Goal: Task Accomplishment & Management: Manage account settings

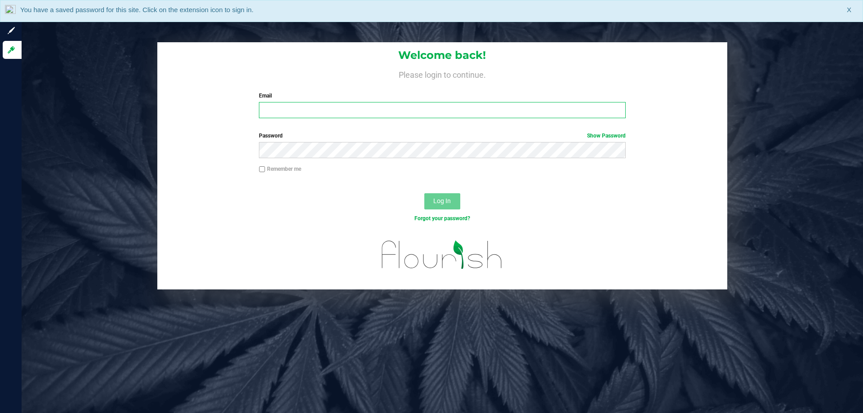
click at [489, 110] on input "Email" at bounding box center [442, 110] width 366 height 16
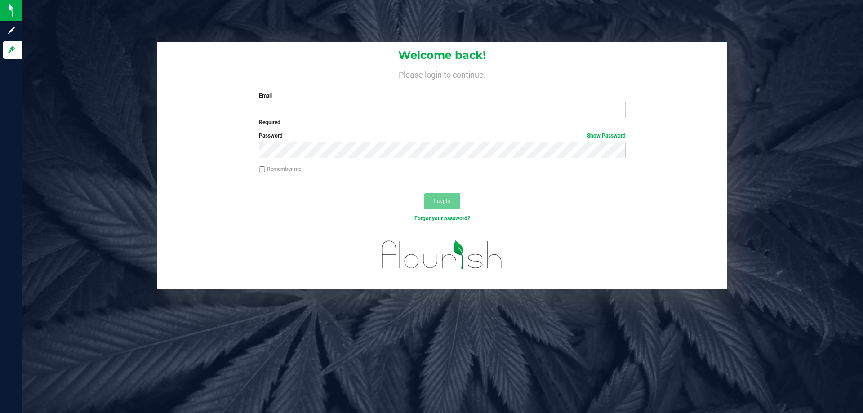
click at [589, 126] on div "Required" at bounding box center [442, 122] width 366 height 8
click at [528, 117] on input "Email" at bounding box center [442, 110] width 366 height 16
type input "[EMAIL_ADDRESS][DOMAIN_NAME]"
click at [424, 193] on button "Log In" at bounding box center [442, 201] width 36 height 16
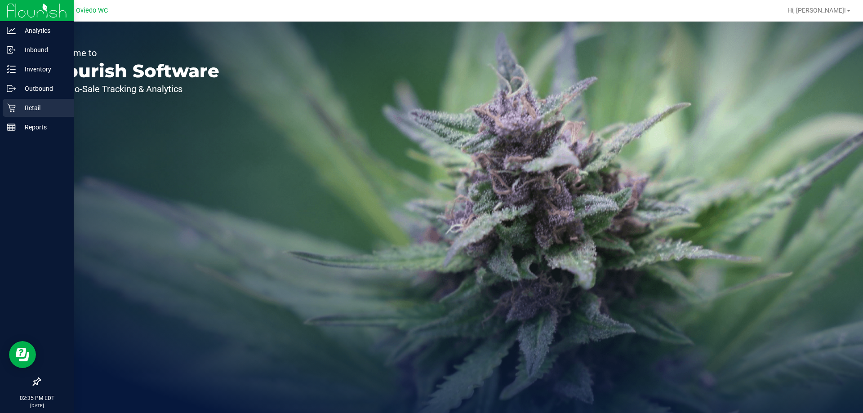
click at [10, 109] on icon at bounding box center [11, 107] width 9 height 9
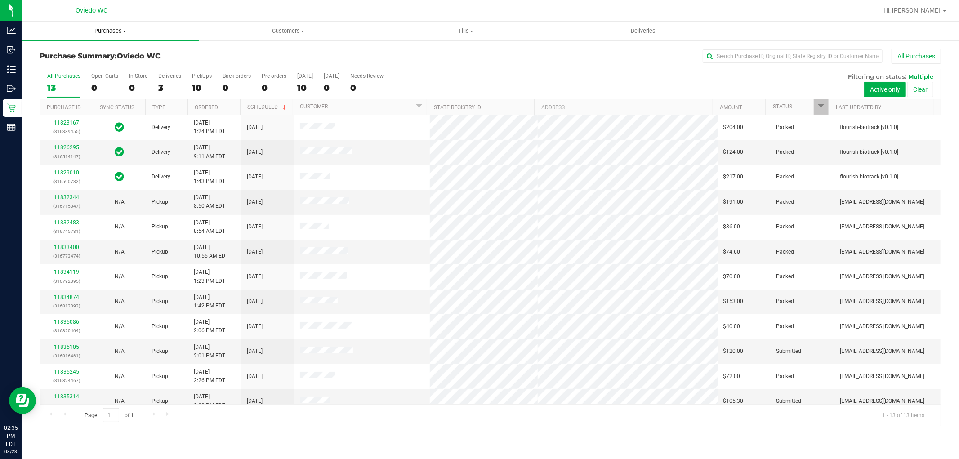
drag, startPoint x: 823, startPoint y: 0, endPoint x: 97, endPoint y: 33, distance: 726.9
click at [97, 31] on span "Purchases" at bounding box center [111, 31] width 178 height 8
click at [98, 61] on li "Fulfillment" at bounding box center [111, 65] width 178 height 11
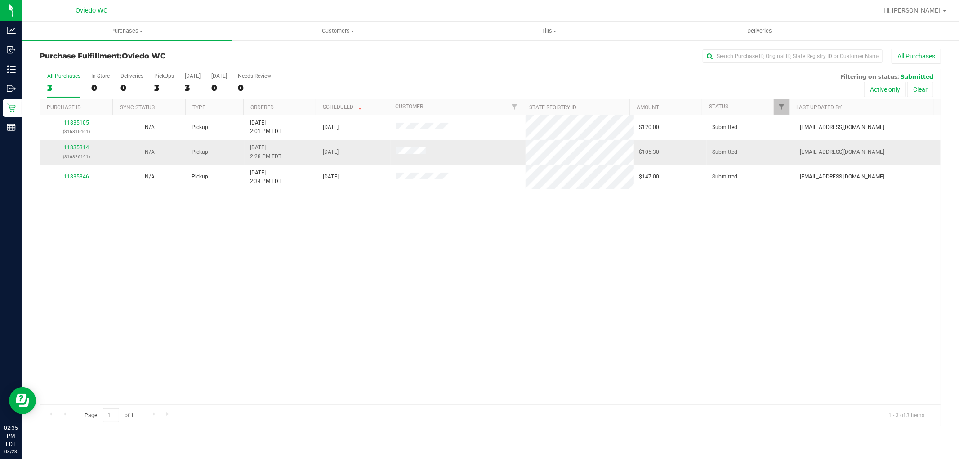
click at [82, 144] on div "11835314 (316826191)" at bounding box center [76, 151] width 62 height 17
click at [79, 149] on link "11835314" at bounding box center [76, 147] width 25 height 6
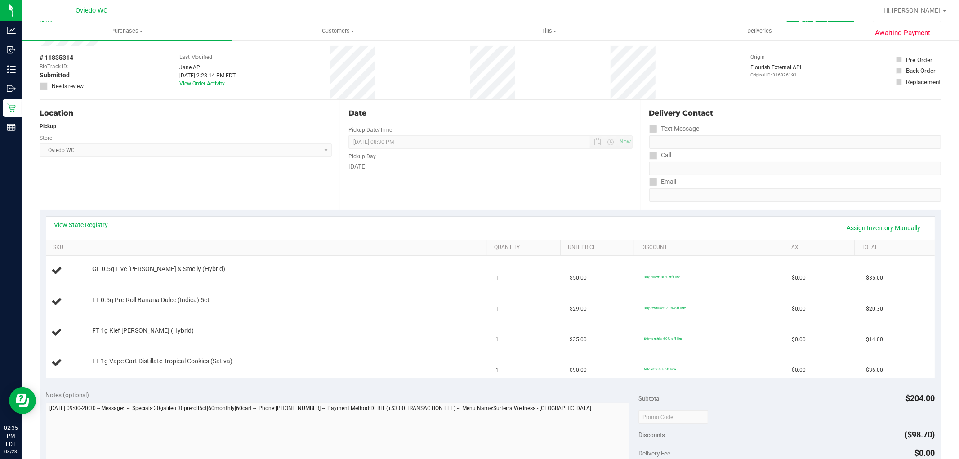
scroll to position [50, 0]
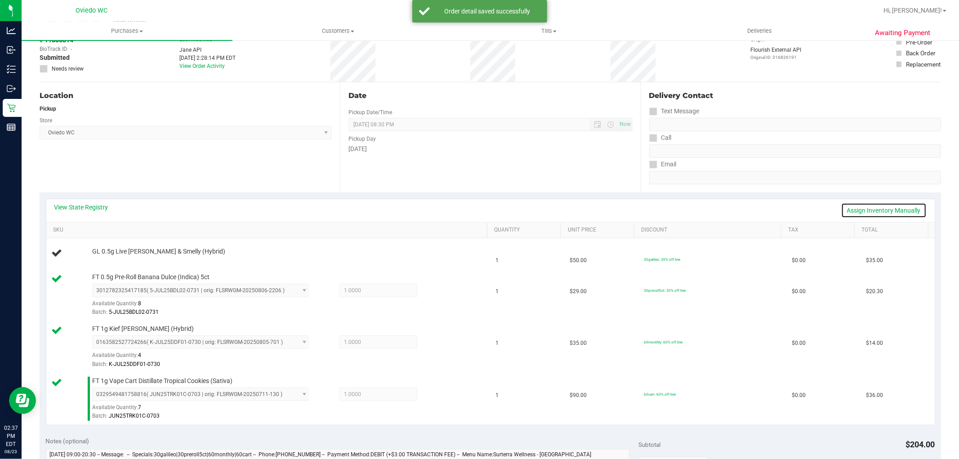
click at [862, 208] on link "Assign Inventory Manually" at bounding box center [883, 210] width 85 height 15
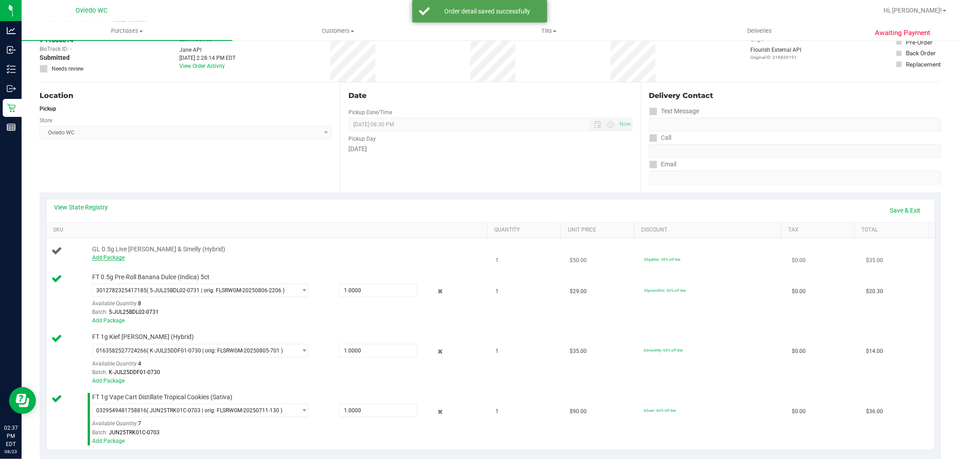
click at [100, 259] on link "Add Package" at bounding box center [108, 257] width 32 height 6
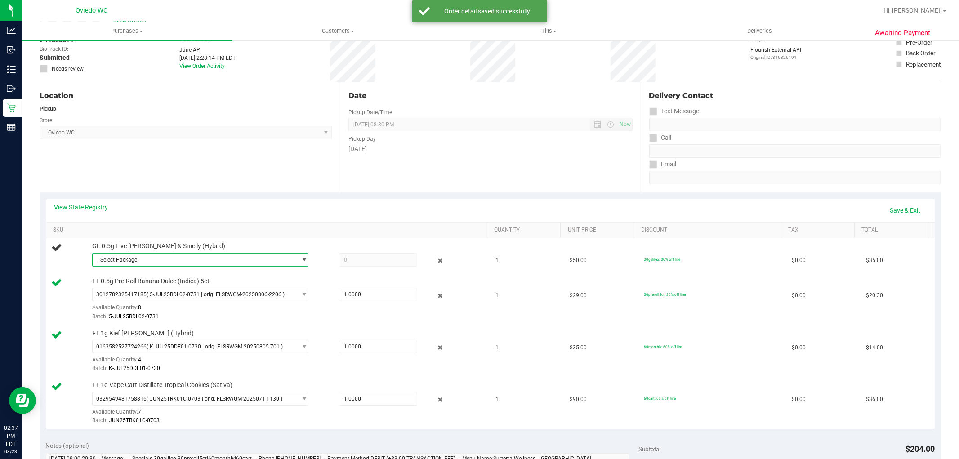
click at [147, 259] on span "Select Package" at bounding box center [195, 259] width 204 height 13
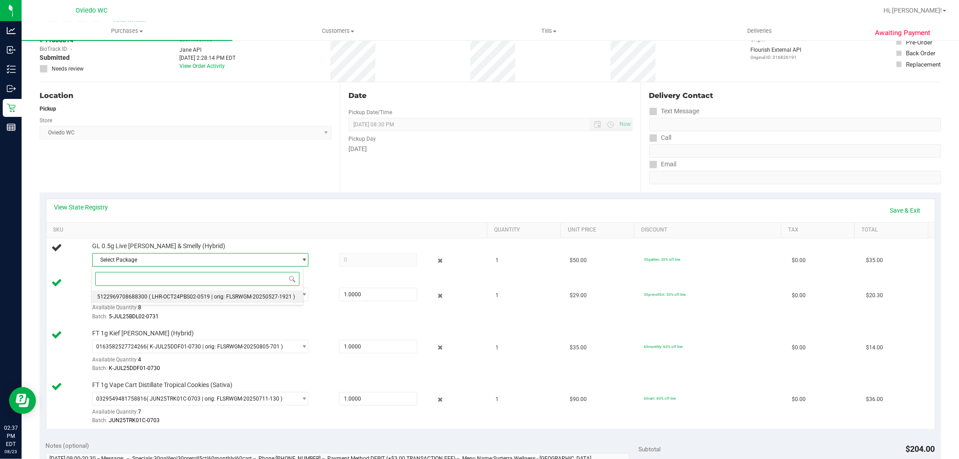
click at [162, 294] on span "( LHR-OCT24PBS02-0519 | orig: FLSRWGM-20250527-1921 )" at bounding box center [222, 296] width 146 height 6
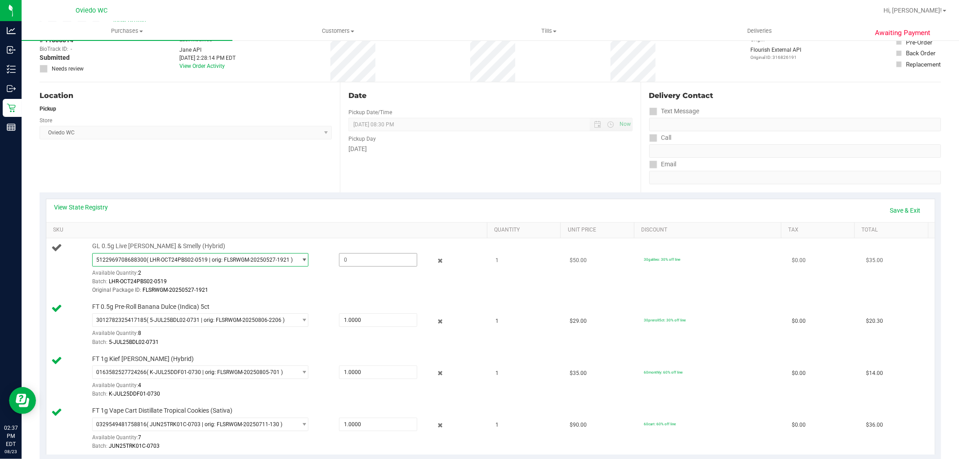
click at [369, 260] on span at bounding box center [378, 259] width 78 height 13
type input "1"
type input "1.0000"
click at [375, 239] on td "GL 0.5g Live [PERSON_NAME] & Smelly (Hybrid) 5122969708688300 ( LHR-OCT24PBS02-…" at bounding box center [268, 268] width 444 height 61
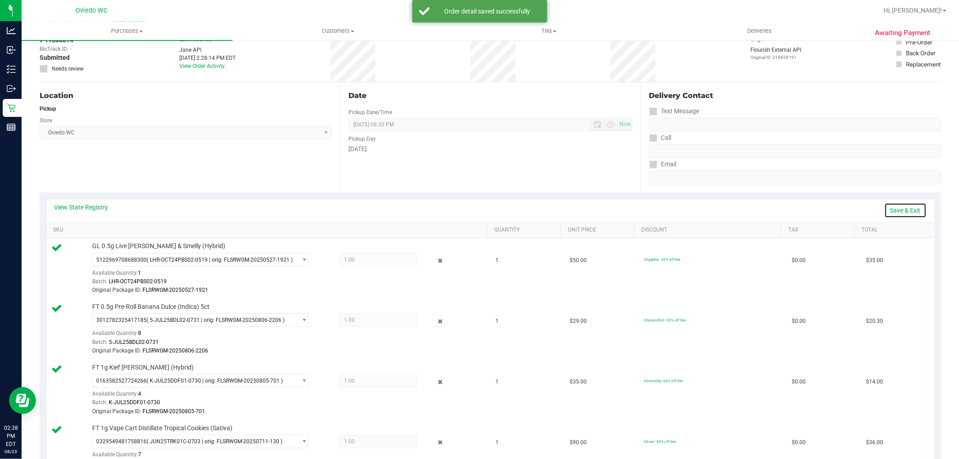
click at [862, 214] on link "Save & Exit" at bounding box center [905, 210] width 42 height 15
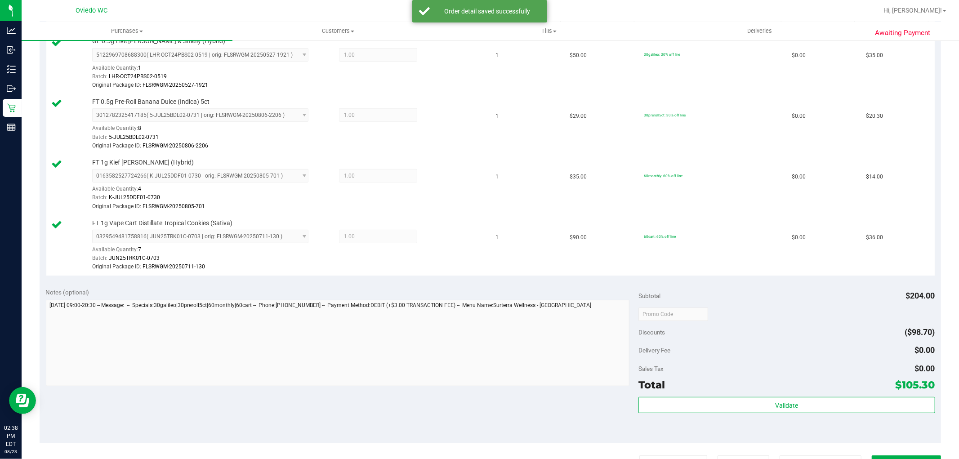
scroll to position [349, 0]
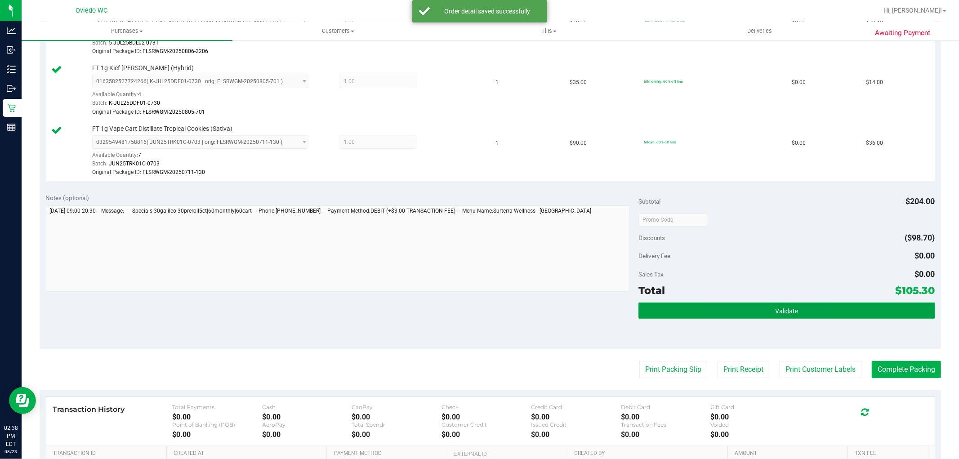
click at [744, 315] on button "Validate" at bounding box center [786, 310] width 296 height 16
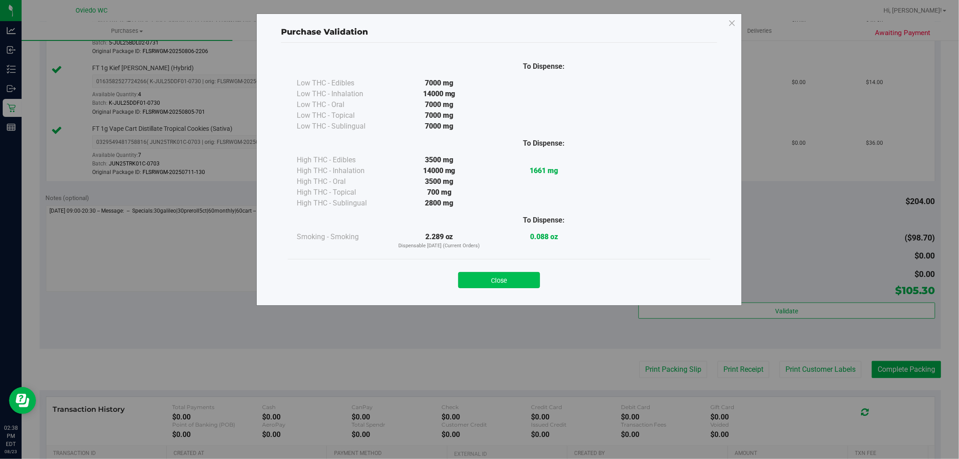
click at [511, 273] on button "Close" at bounding box center [499, 280] width 82 height 16
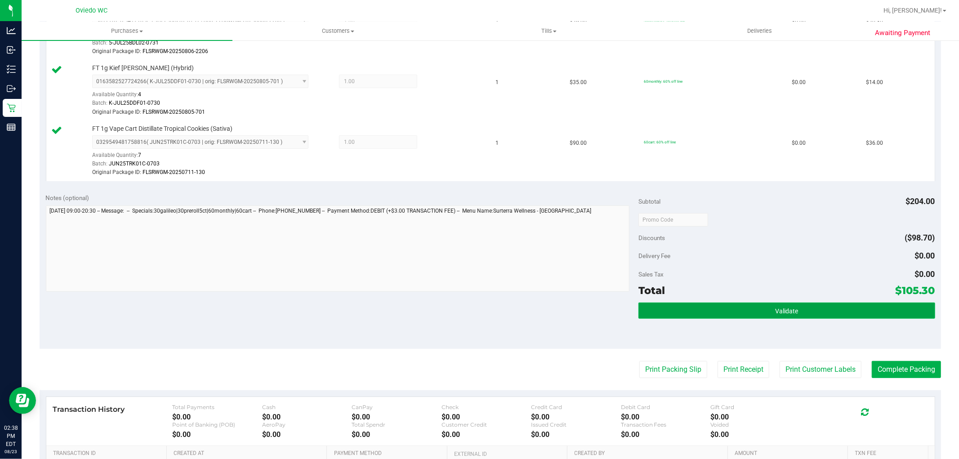
click at [789, 311] on span "Validate" at bounding box center [786, 310] width 23 height 7
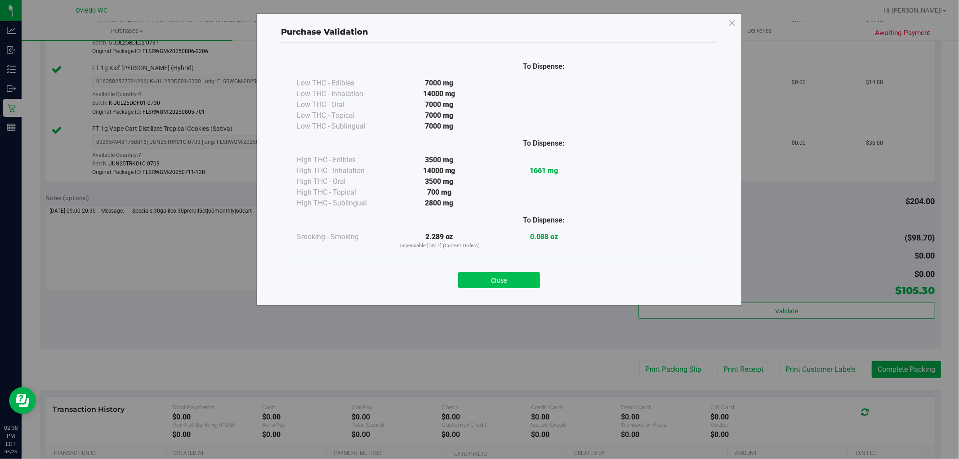
click at [509, 282] on button "Close" at bounding box center [499, 280] width 82 height 16
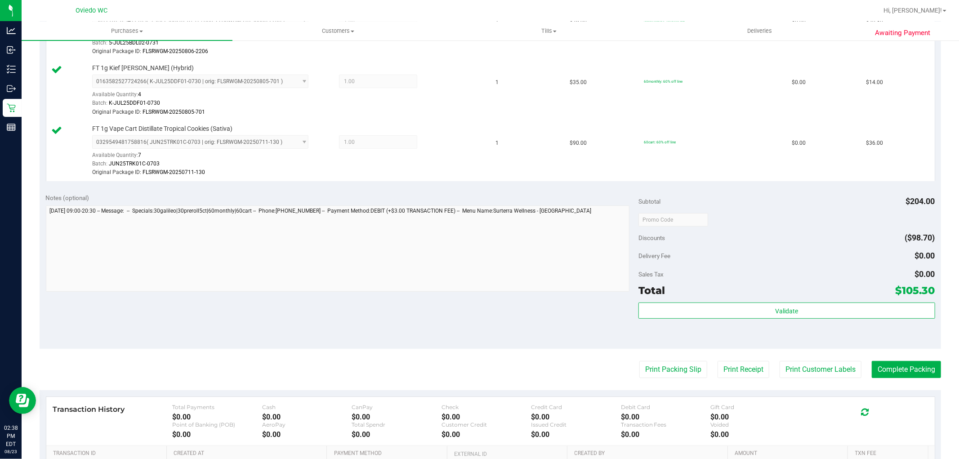
click at [802, 302] on div "Subtotal $204.00 Discounts ($98.70) Delivery Fee $0.00 Sales Tax $0.00 Total $1…" at bounding box center [786, 268] width 296 height 150
click at [762, 275] on div "Sales Tax $0.00" at bounding box center [786, 274] width 296 height 16
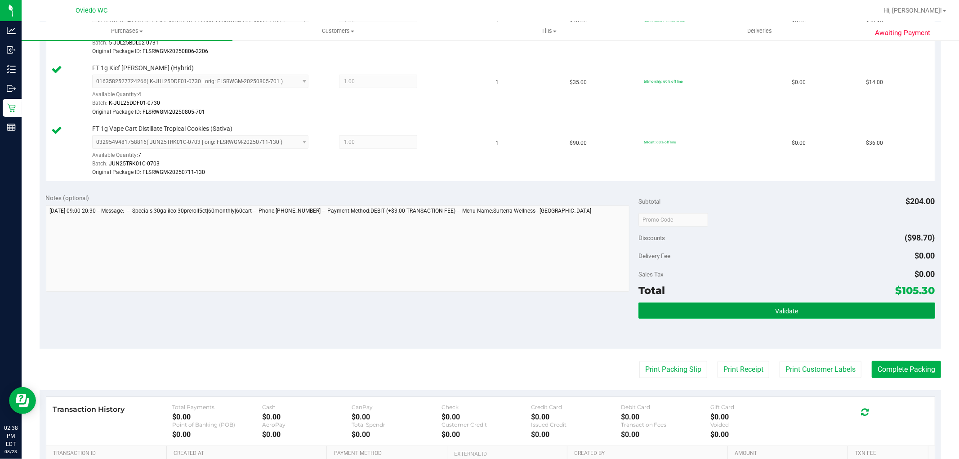
click at [758, 313] on button "Validate" at bounding box center [786, 310] width 296 height 16
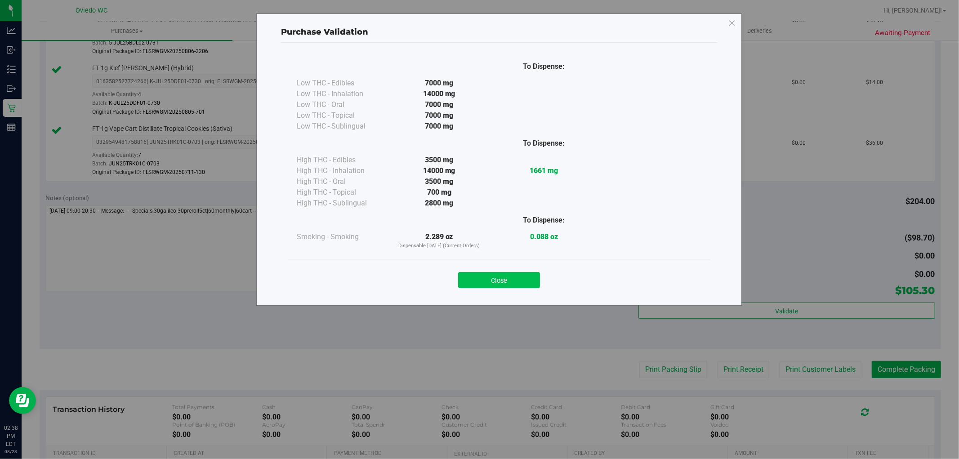
click at [521, 279] on button "Close" at bounding box center [499, 280] width 82 height 16
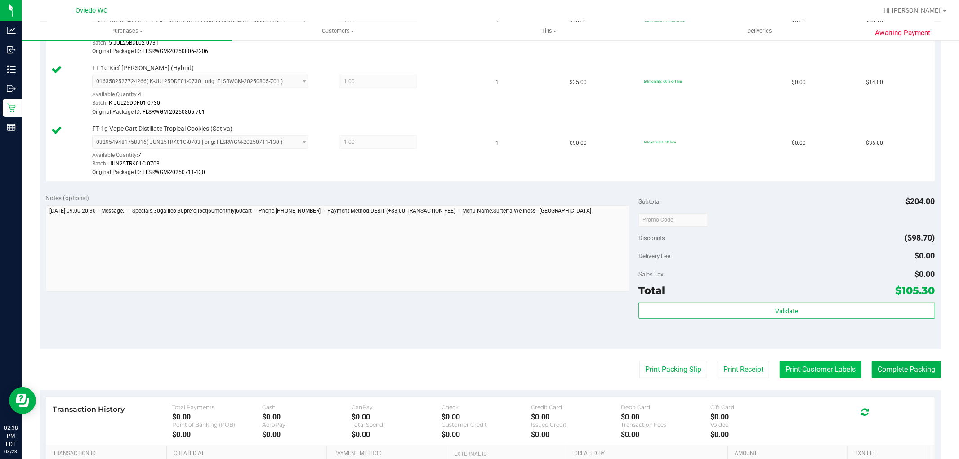
click at [808, 372] on button "Print Customer Labels" at bounding box center [820, 369] width 82 height 17
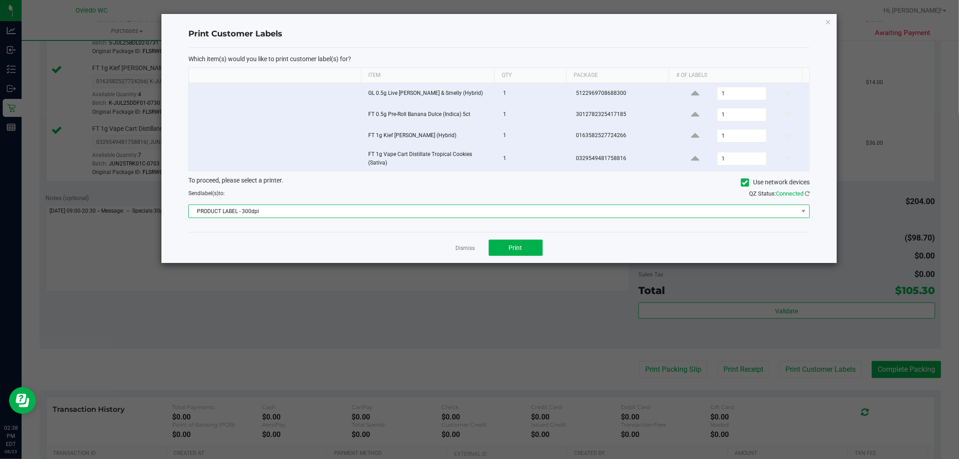
click at [489, 210] on span "PRODUCT LABEL - 300dpi" at bounding box center [493, 211] width 609 height 13
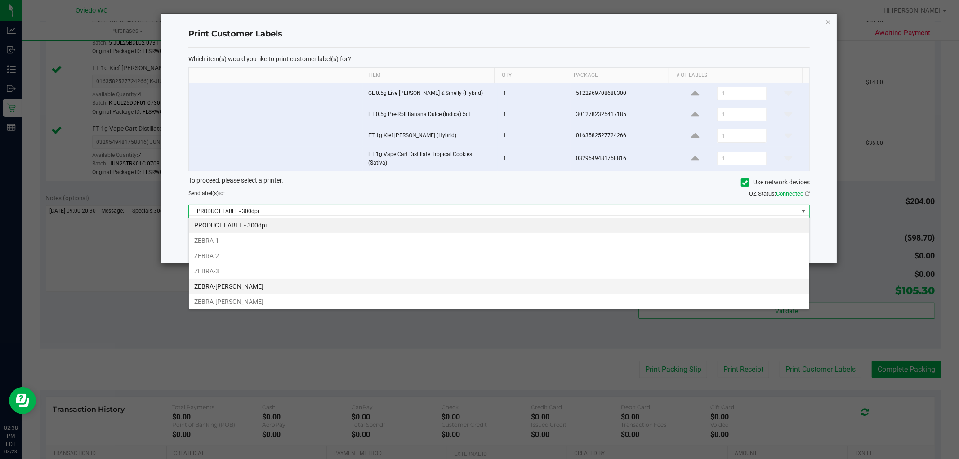
scroll to position [48, 0]
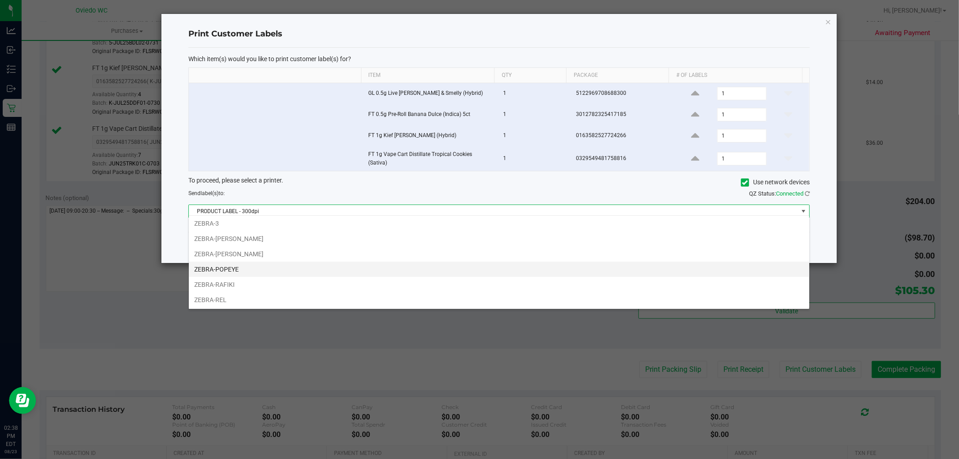
click at [319, 266] on li "ZEBRA-POPEYE" at bounding box center [499, 269] width 620 height 15
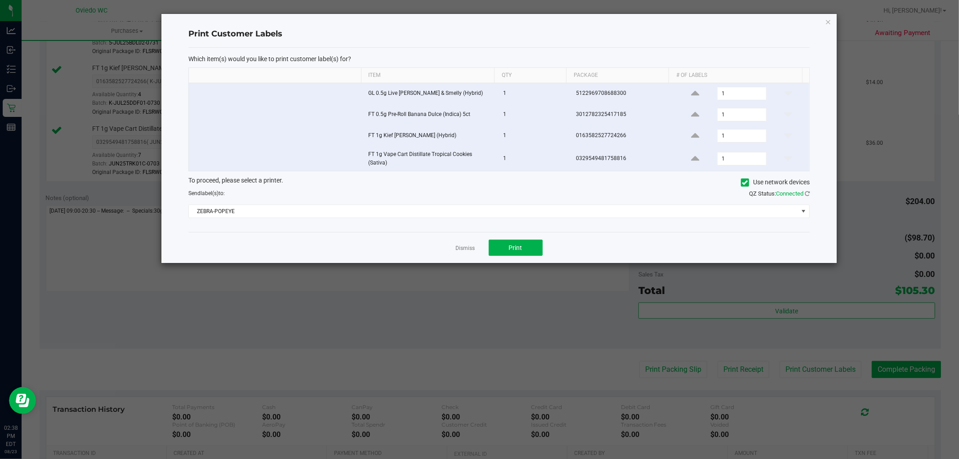
click at [508, 234] on div "Dismiss Print" at bounding box center [498, 247] width 621 height 31
click at [503, 252] on button "Print" at bounding box center [515, 248] width 54 height 16
click at [466, 245] on link "Dismiss" at bounding box center [465, 248] width 19 height 8
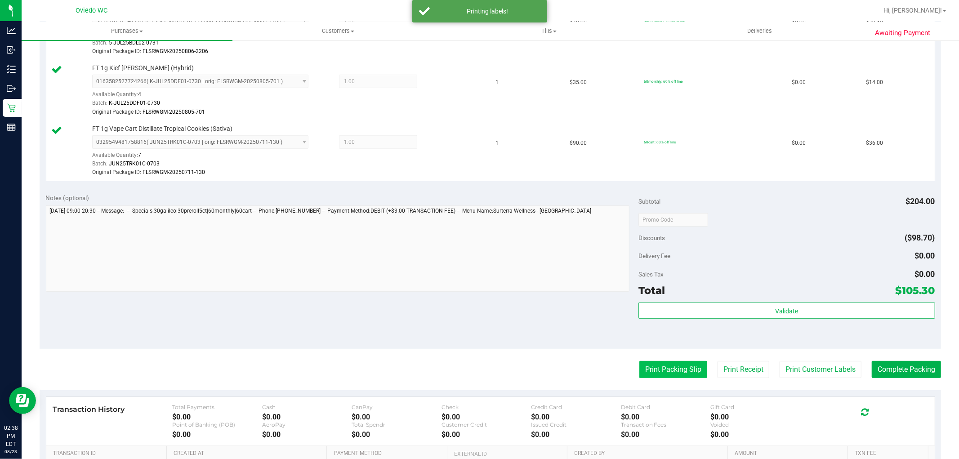
click at [666, 367] on button "Print Packing Slip" at bounding box center [673, 369] width 68 height 17
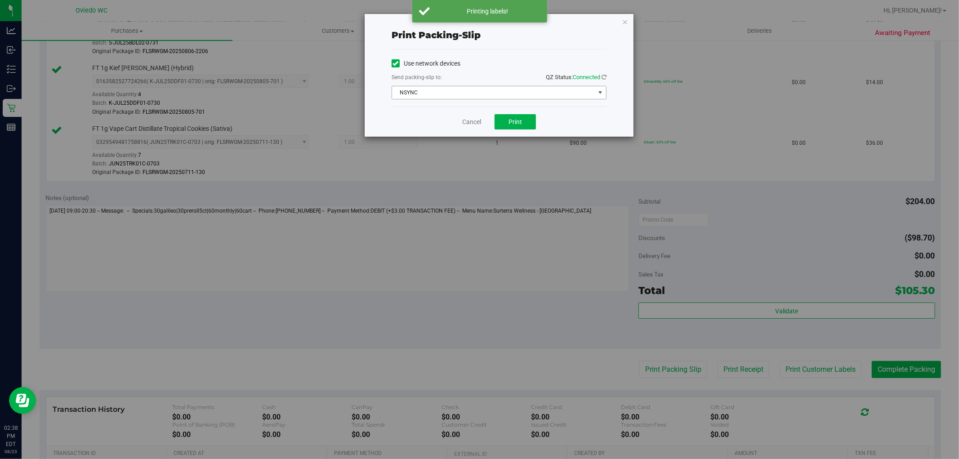
click at [505, 90] on span "NSYNC" at bounding box center [493, 92] width 203 height 13
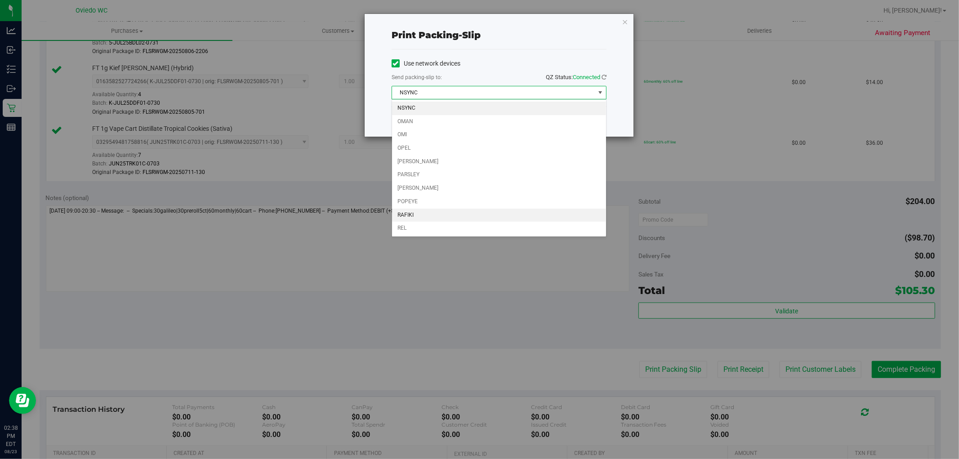
click at [482, 218] on li "RAFIKI" at bounding box center [499, 215] width 214 height 13
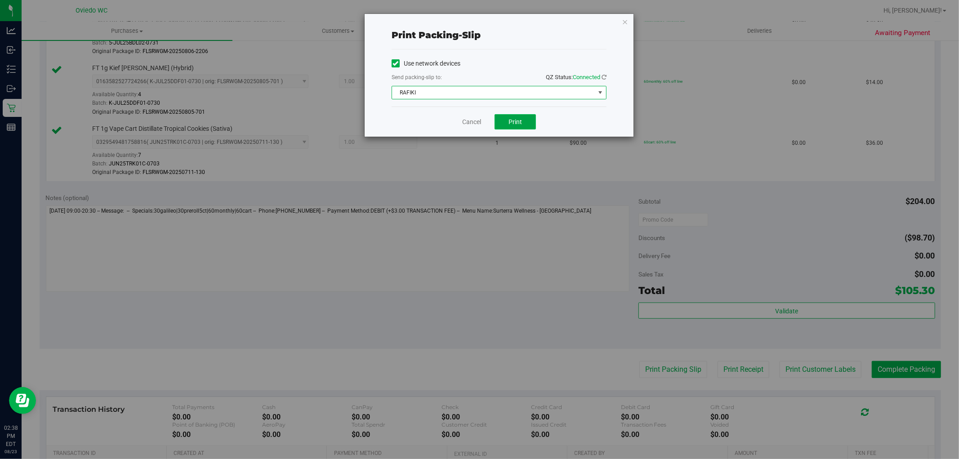
click at [521, 126] on button "Print" at bounding box center [514, 121] width 41 height 15
click at [622, 23] on icon "button" at bounding box center [625, 21] width 6 height 11
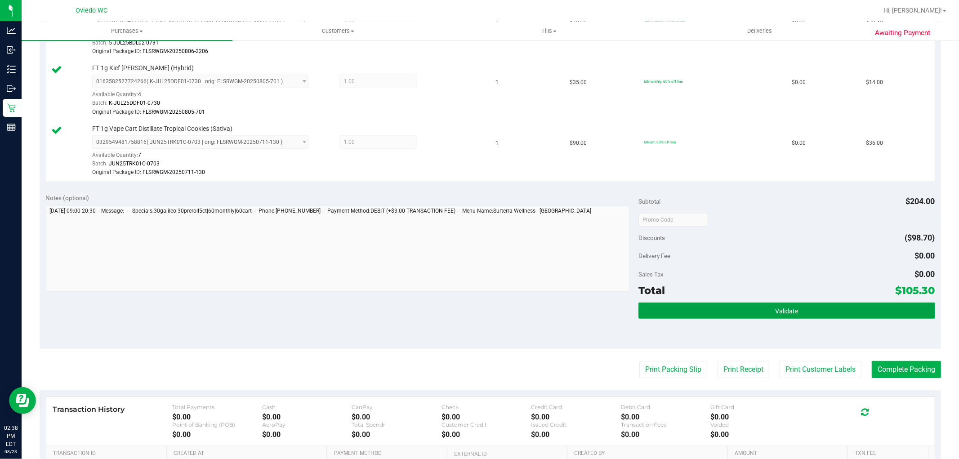
click at [755, 307] on button "Validate" at bounding box center [786, 310] width 296 height 16
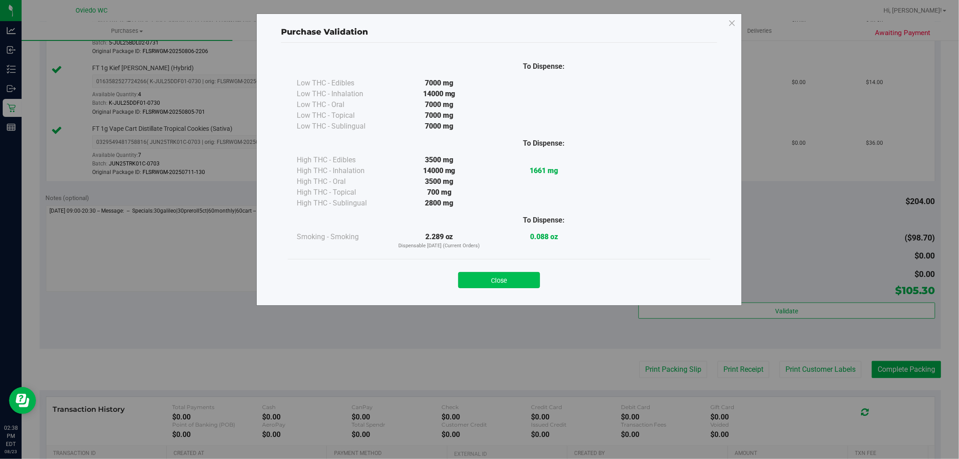
click at [506, 275] on button "Close" at bounding box center [499, 280] width 82 height 16
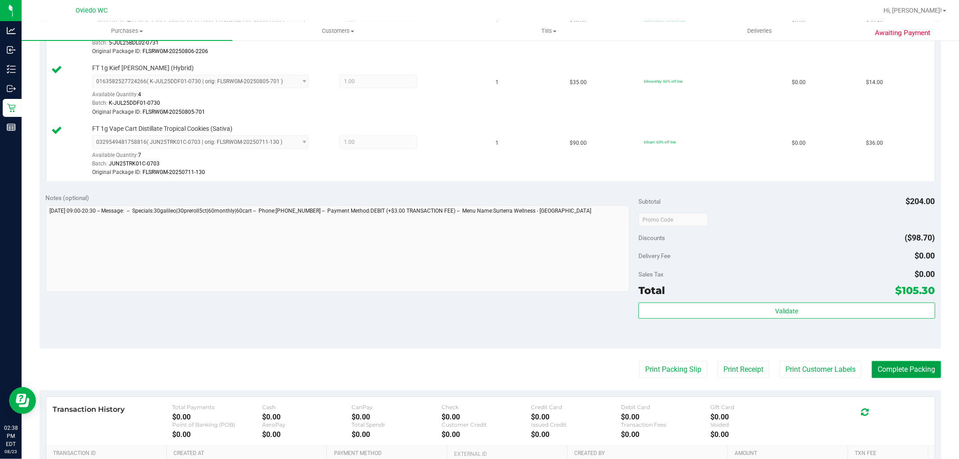
click at [862, 373] on button "Complete Packing" at bounding box center [905, 369] width 69 height 17
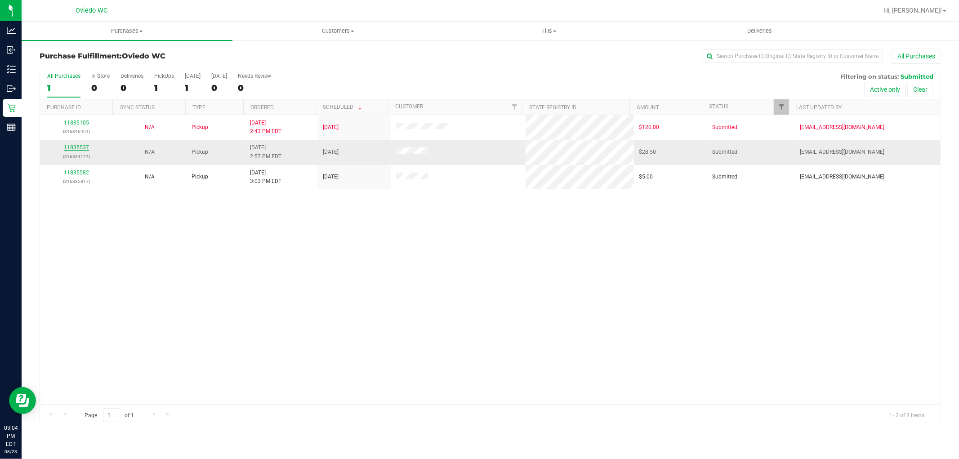
click at [75, 150] on link "11835537" at bounding box center [76, 147] width 25 height 6
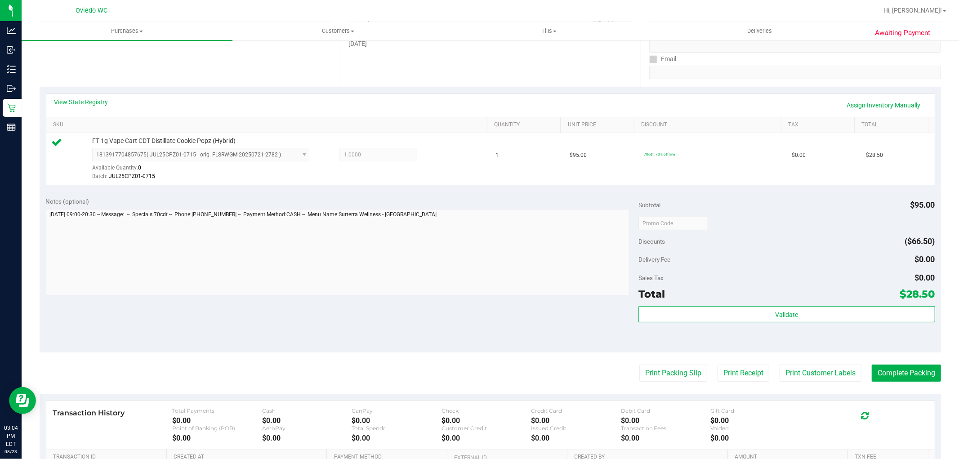
scroll to position [276, 0]
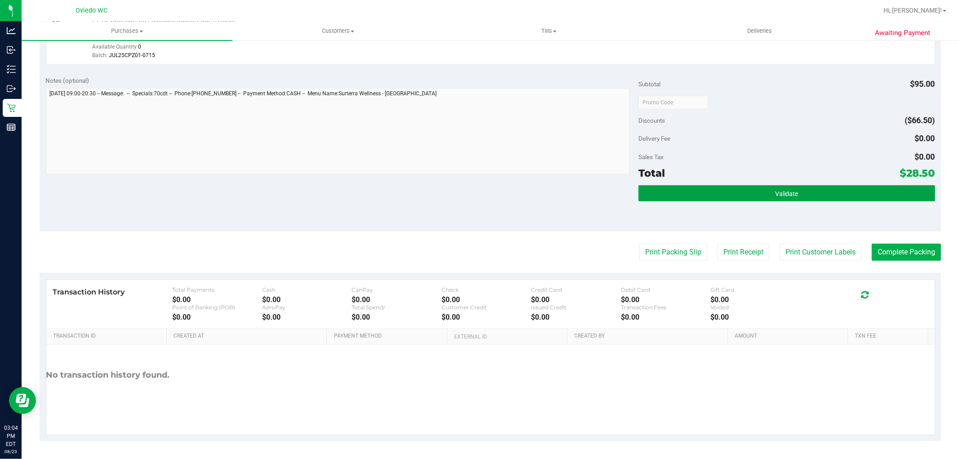
click at [847, 198] on button "Validate" at bounding box center [786, 193] width 296 height 16
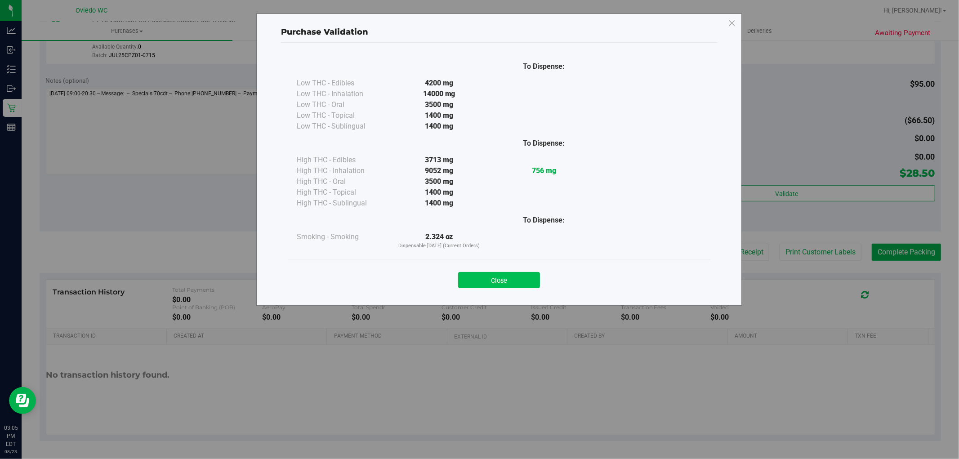
click at [495, 276] on button "Close" at bounding box center [499, 280] width 82 height 16
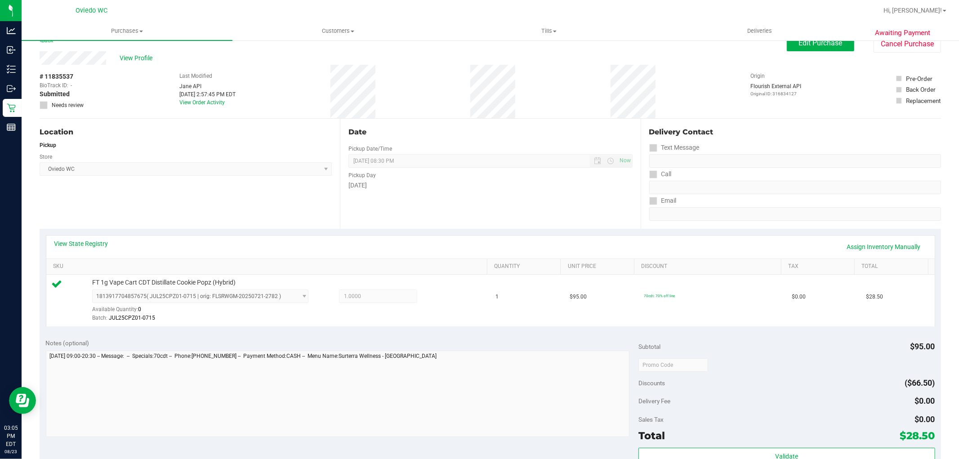
scroll to position [0, 0]
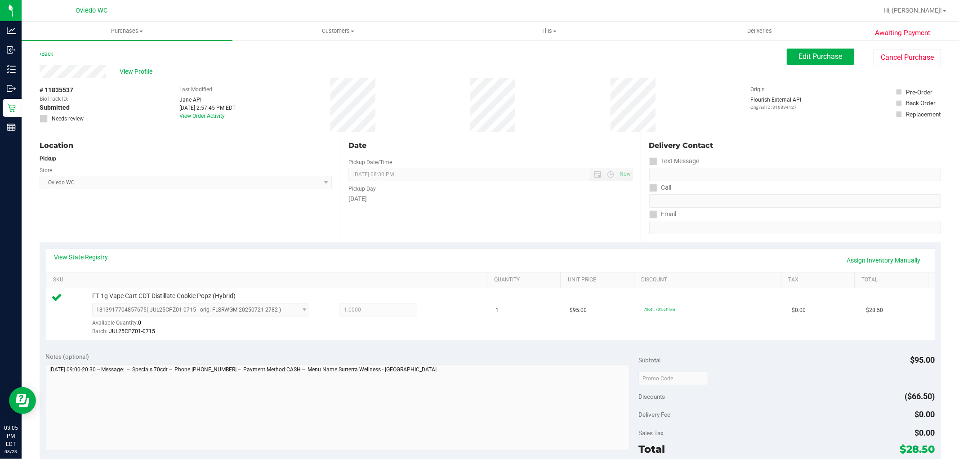
click at [710, 62] on div "Back Edit Purchase Cancel Purchase" at bounding box center [490, 57] width 901 height 16
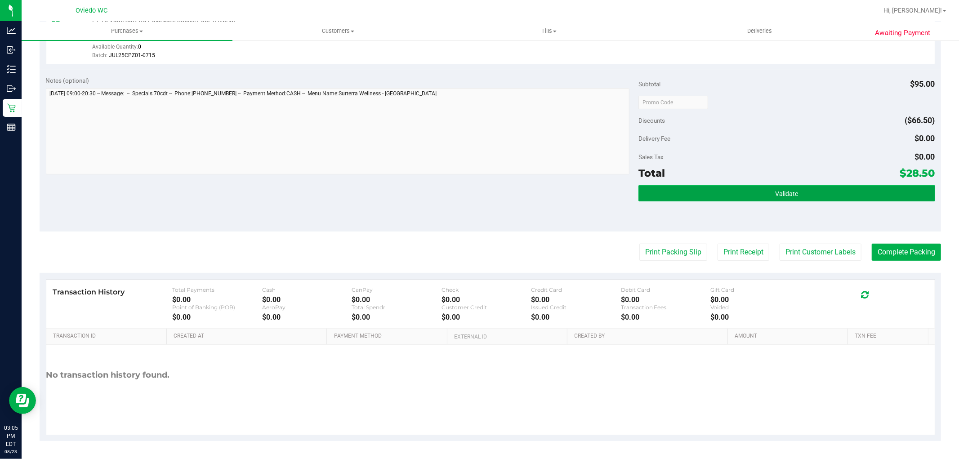
click at [763, 193] on button "Validate" at bounding box center [786, 193] width 296 height 16
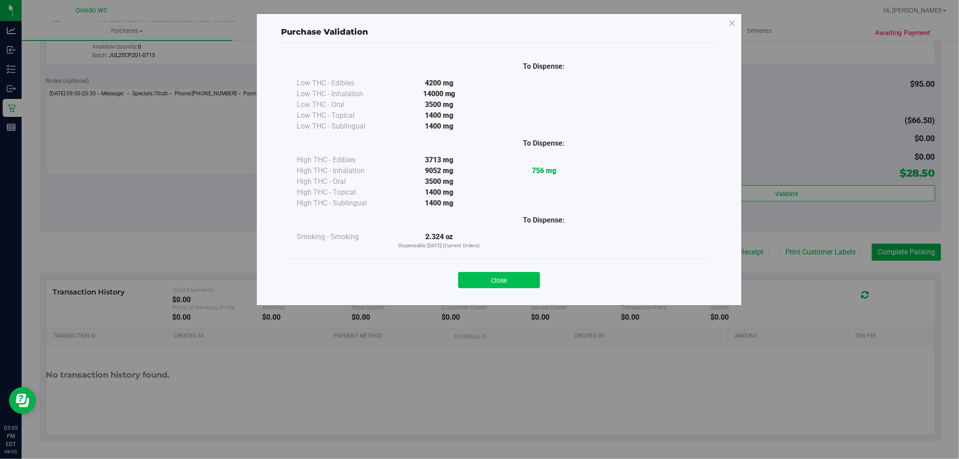
click at [509, 279] on button "Close" at bounding box center [499, 280] width 82 height 16
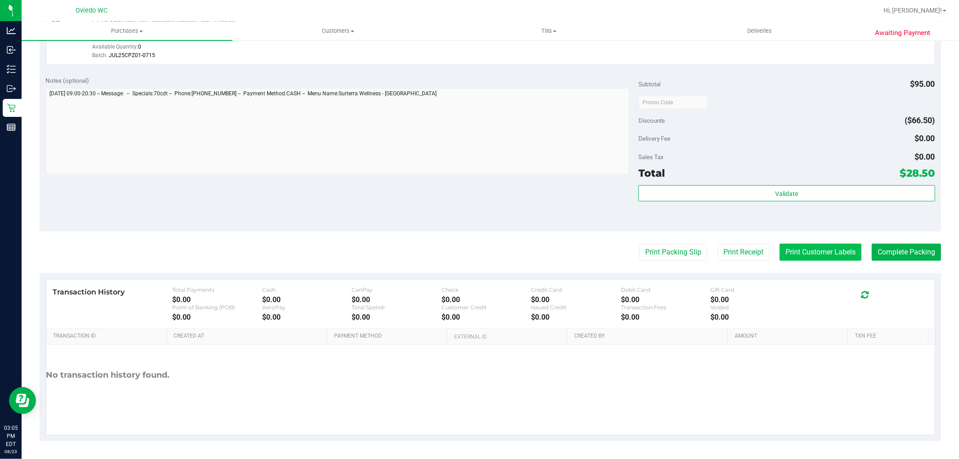
click at [800, 245] on button "Print Customer Labels" at bounding box center [820, 252] width 82 height 17
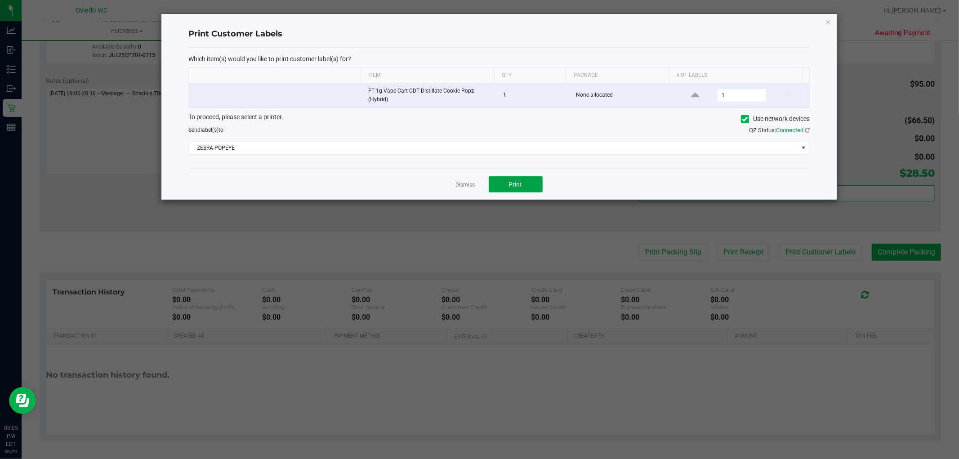
click at [520, 186] on span "Print" at bounding box center [515, 184] width 13 height 7
click at [462, 181] on link "Dismiss" at bounding box center [465, 185] width 19 height 8
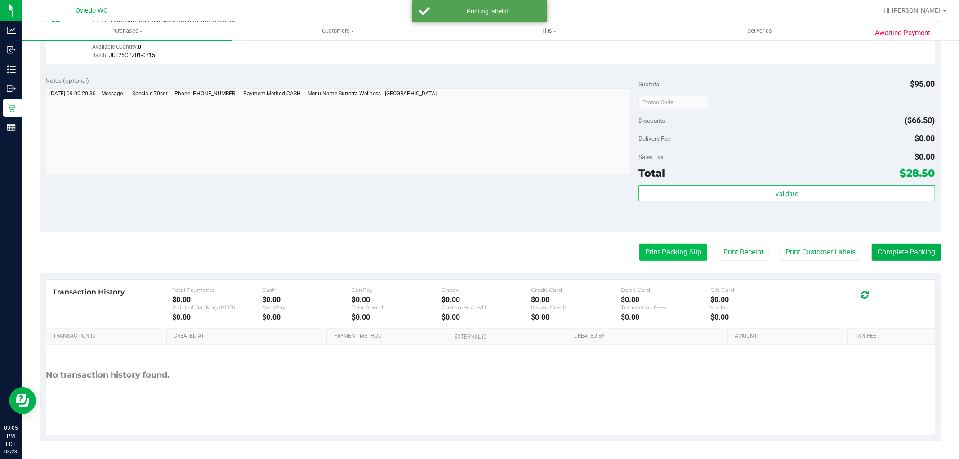
click at [661, 260] on purchase-details "Back Edit Purchase Cancel Purchase View Profile # 11835537 BioTrack ID: - Submi…" at bounding box center [490, 107] width 901 height 668
click at [658, 254] on button "Print Packing Slip" at bounding box center [673, 252] width 68 height 17
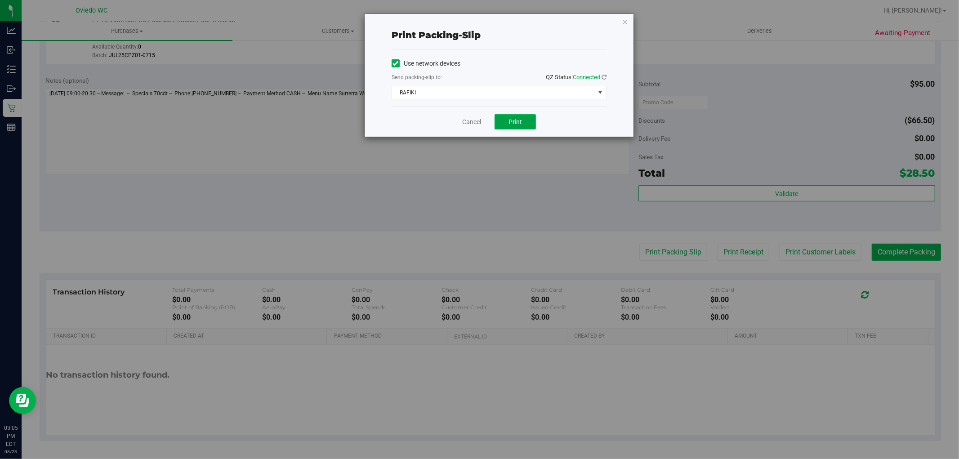
click at [512, 124] on span "Print" at bounding box center [514, 121] width 13 height 7
click at [471, 120] on link "Cancel" at bounding box center [471, 121] width 19 height 9
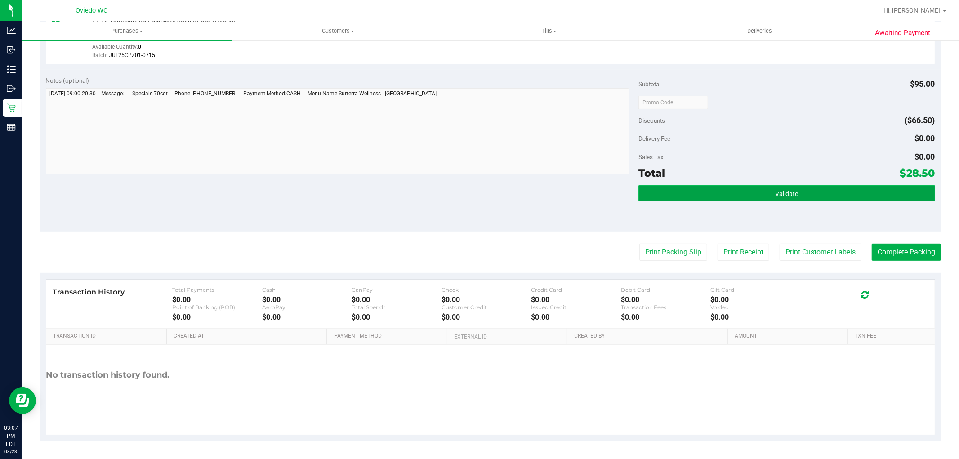
click at [727, 187] on button "Validate" at bounding box center [786, 193] width 296 height 16
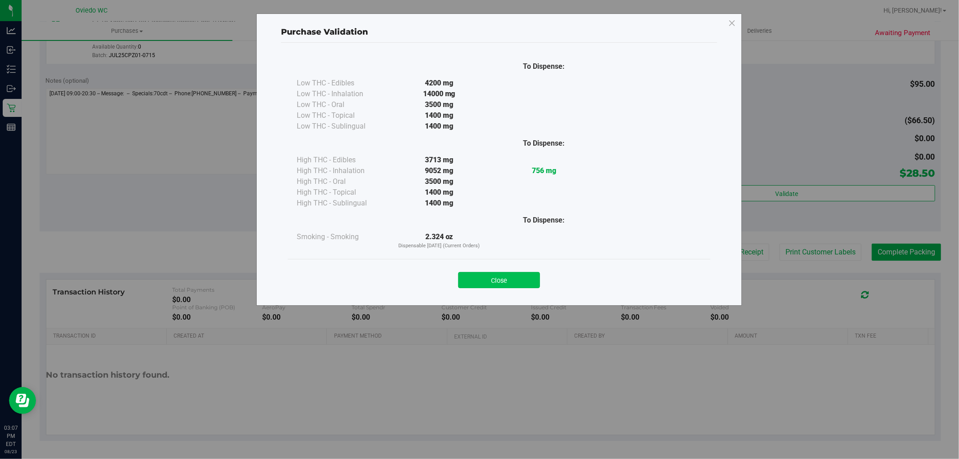
click at [498, 273] on button "Close" at bounding box center [499, 280] width 82 height 16
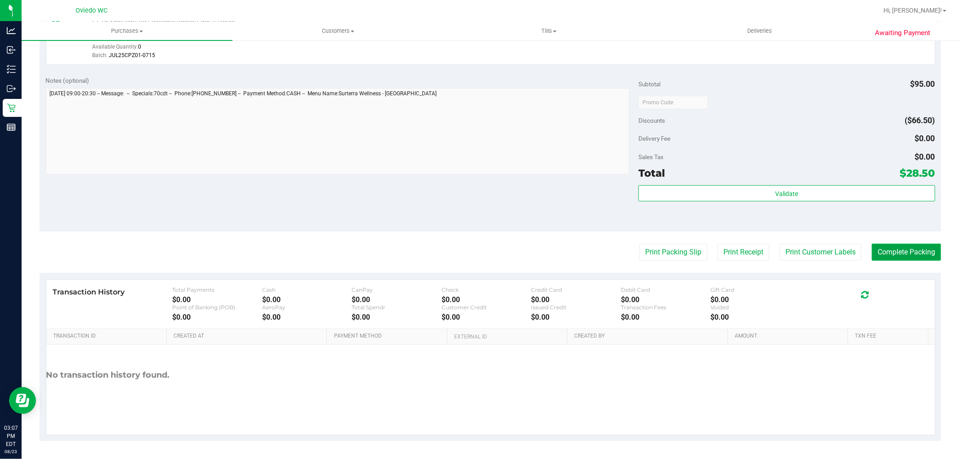
click at [862, 250] on button "Complete Packing" at bounding box center [905, 252] width 69 height 17
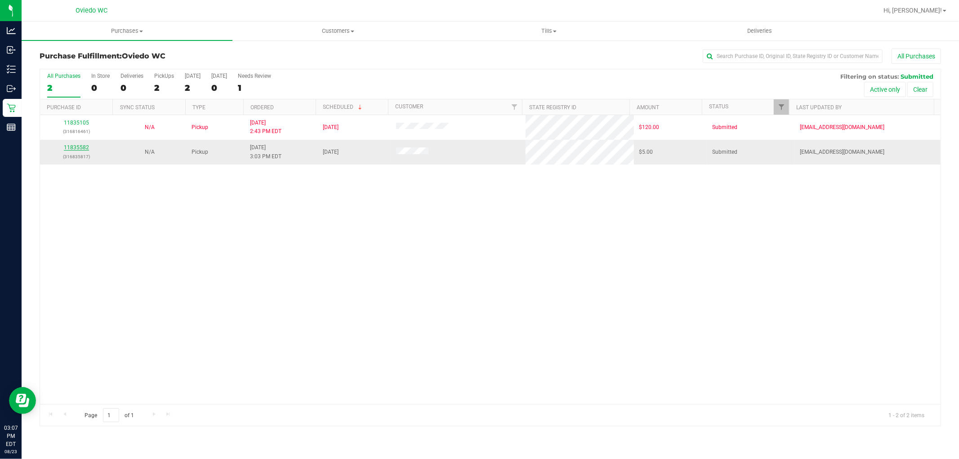
click at [82, 146] on link "11835582" at bounding box center [76, 147] width 25 height 6
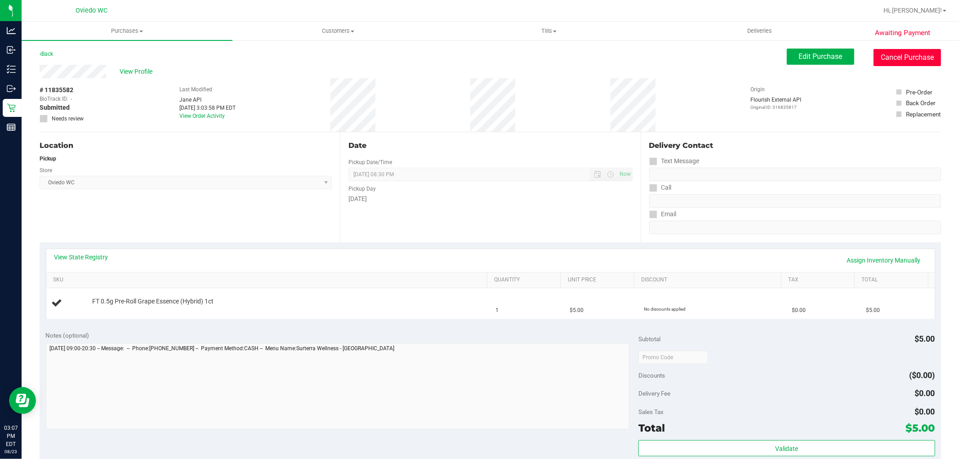
click at [862, 58] on button "Cancel Purchase" at bounding box center [906, 57] width 67 height 17
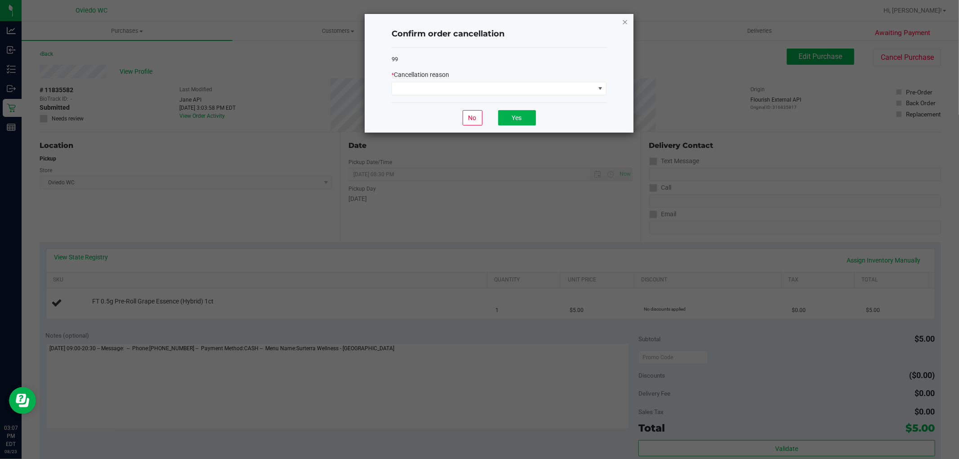
click at [626, 19] on icon "Close" at bounding box center [625, 21] width 6 height 11
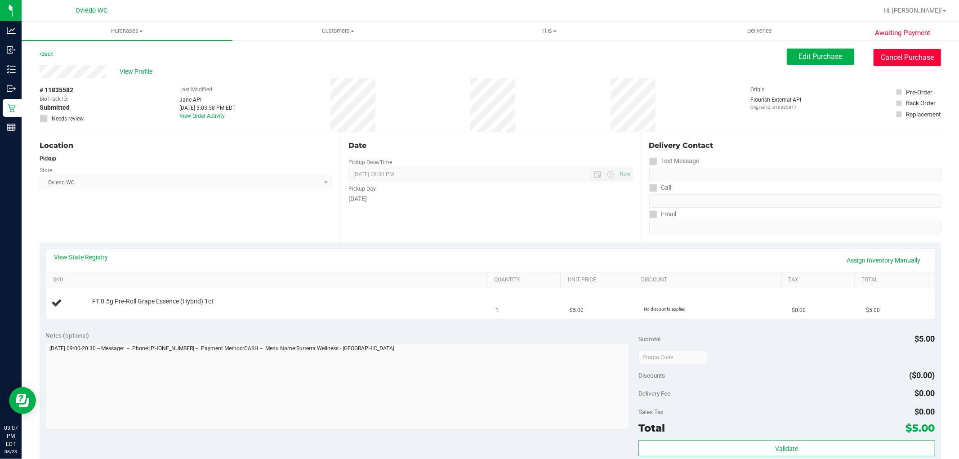
click at [862, 60] on button "Cancel Purchase" at bounding box center [906, 57] width 67 height 17
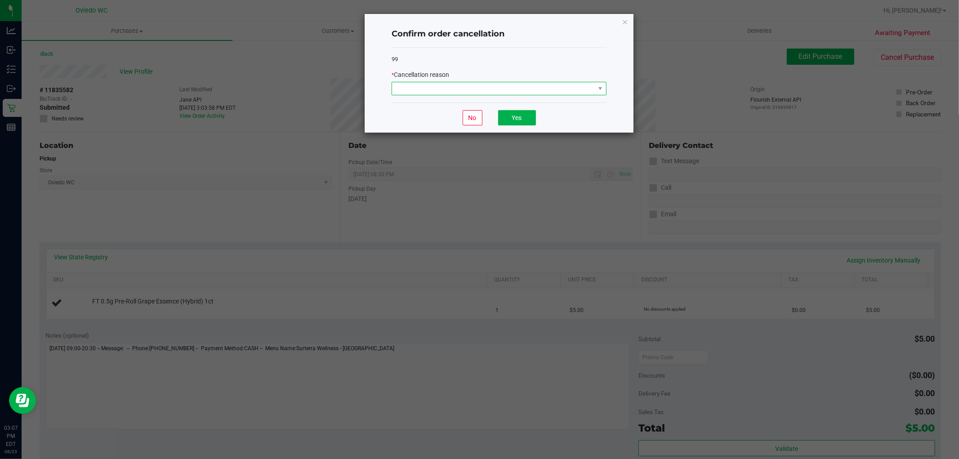
click at [542, 92] on span at bounding box center [493, 88] width 203 height 13
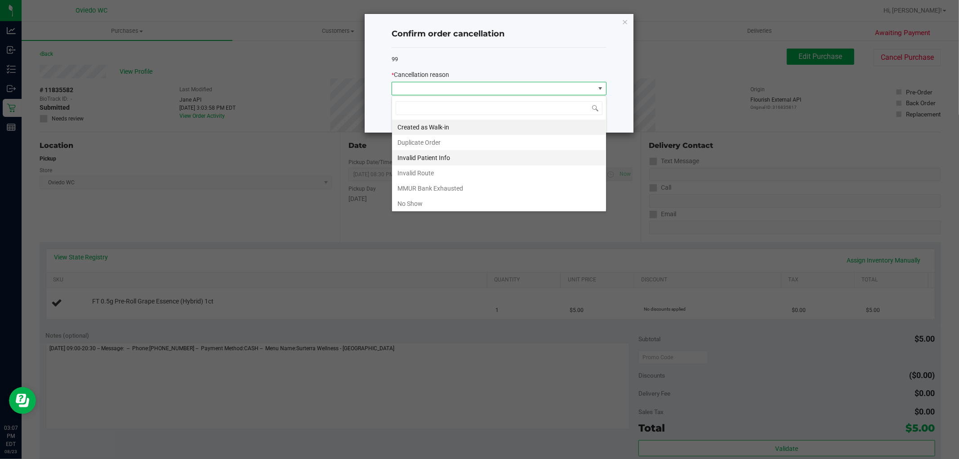
scroll to position [13, 214]
click at [431, 127] on li "Created as Walk-in" at bounding box center [499, 127] width 214 height 15
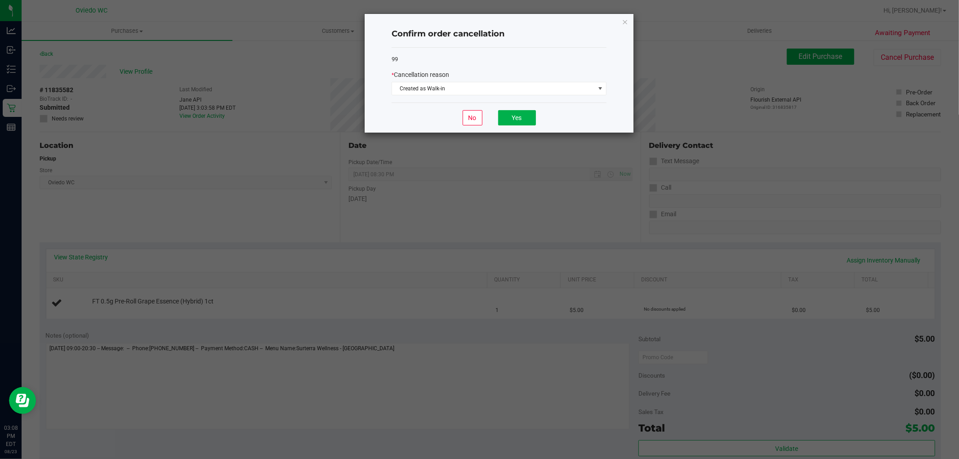
click at [397, 108] on div "No Yes" at bounding box center [498, 117] width 215 height 30
click at [515, 113] on button "Yes" at bounding box center [517, 117] width 38 height 15
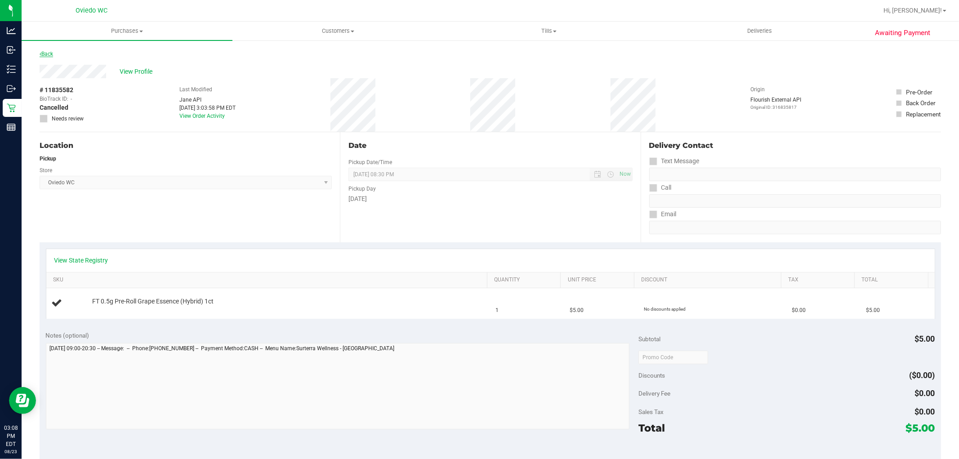
click at [46, 52] on link "Back" at bounding box center [46, 54] width 13 height 6
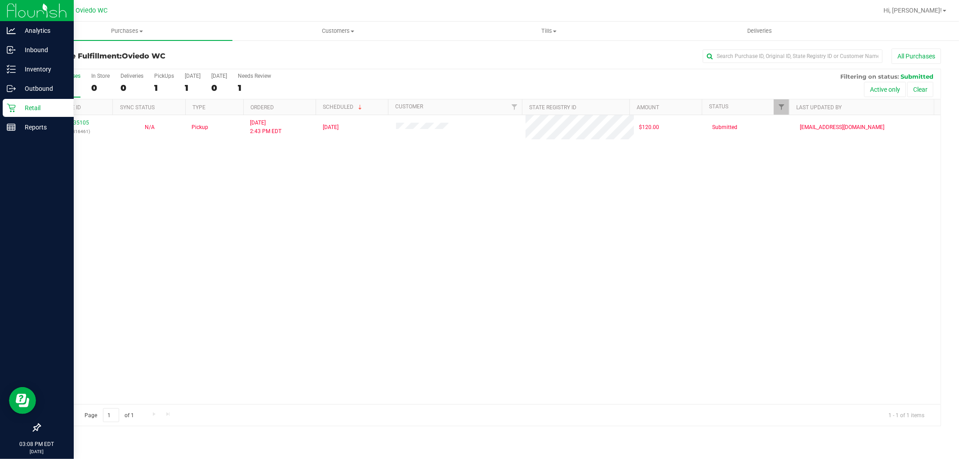
click at [12, 110] on icon at bounding box center [11, 107] width 9 height 9
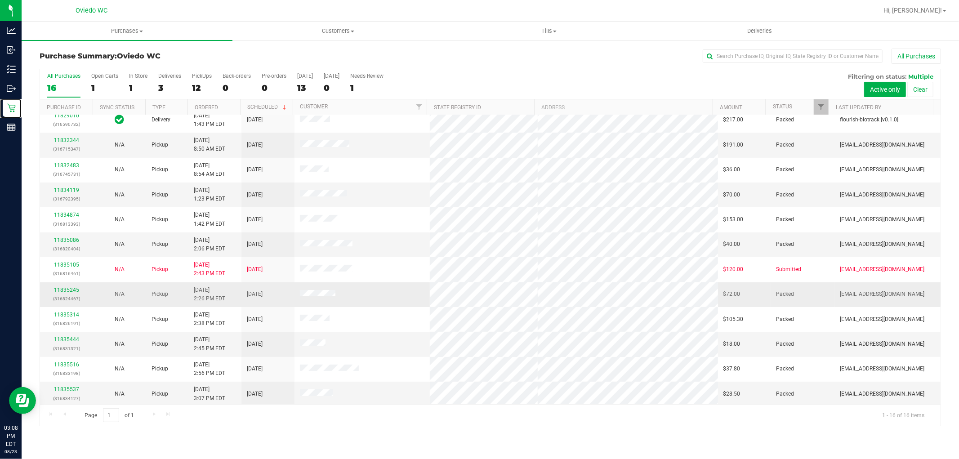
scroll to position [109, 0]
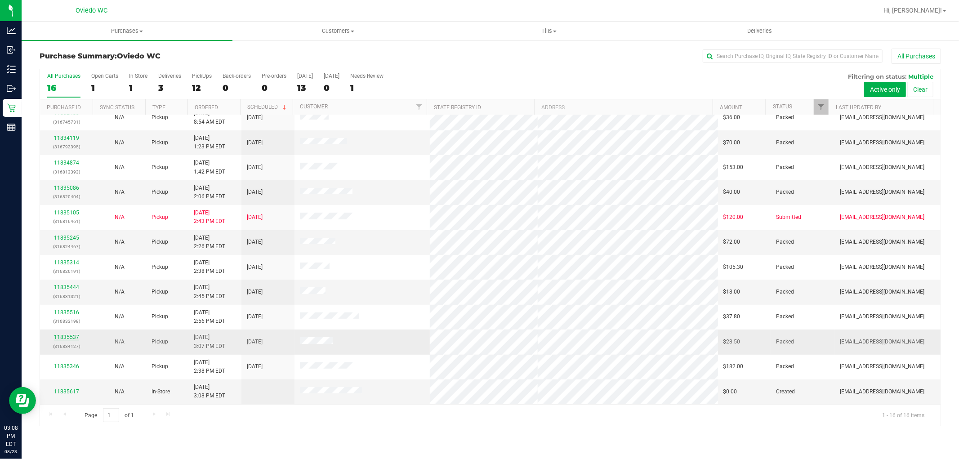
click at [63, 338] on link "11835537" at bounding box center [66, 337] width 25 height 6
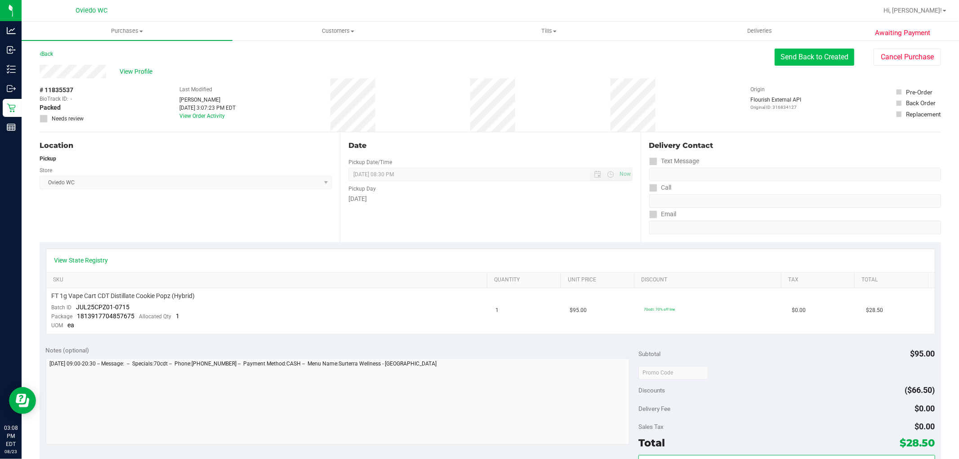
click at [798, 53] on button "Send Back to Created" at bounding box center [814, 57] width 80 height 17
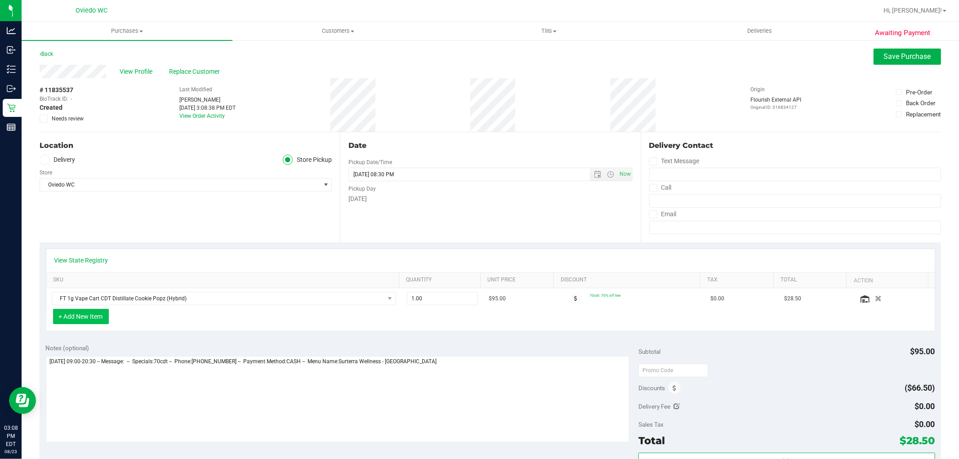
click at [71, 315] on button "+ Add New Item" at bounding box center [81, 316] width 56 height 15
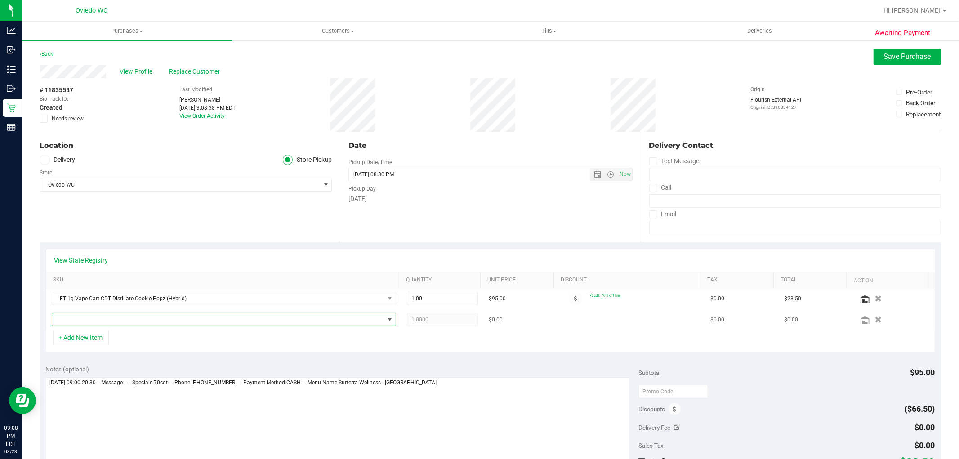
click at [261, 315] on span "NO DATA FOUND" at bounding box center [218, 319] width 332 height 13
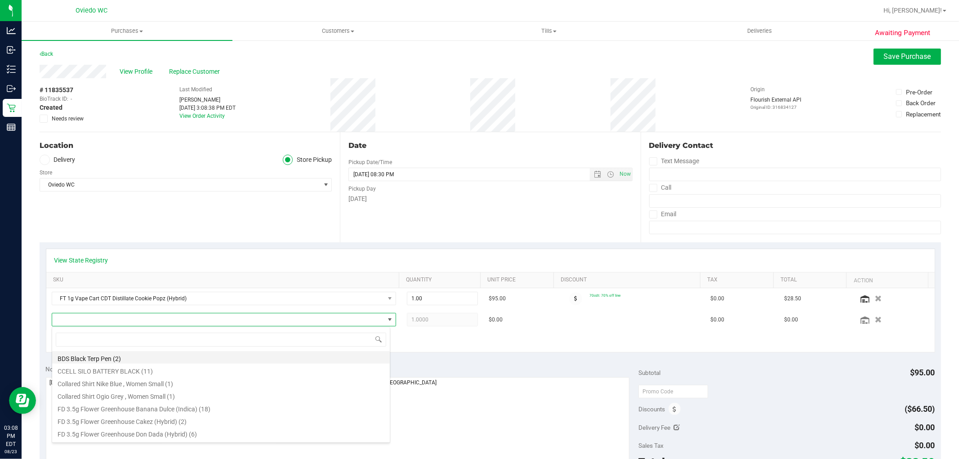
scroll to position [13, 335]
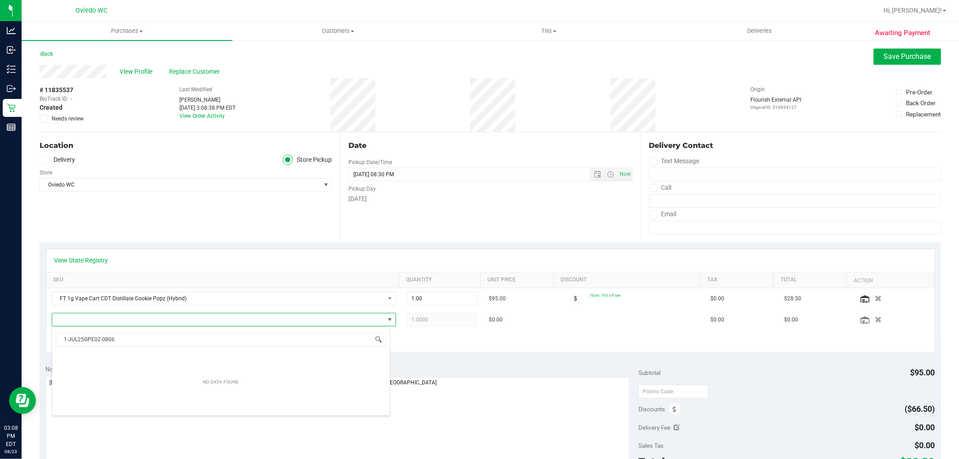
click at [380, 340] on span at bounding box center [378, 339] width 7 height 7
type input "1"
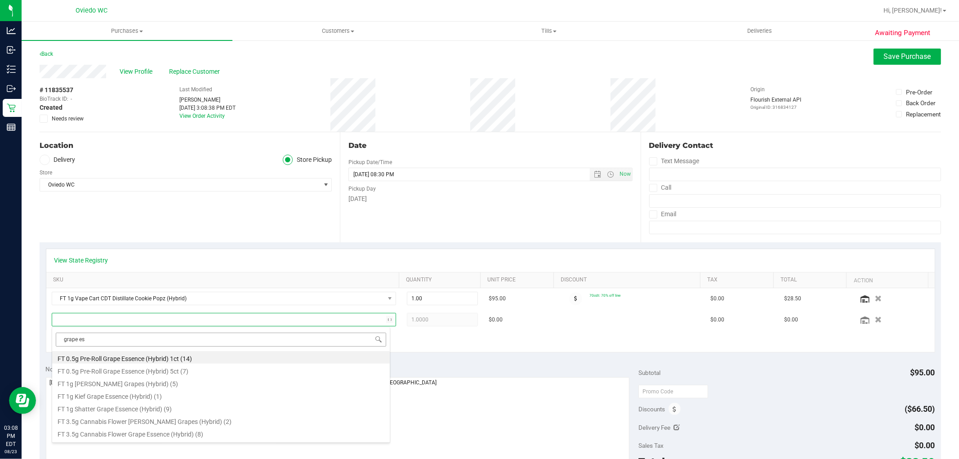
type input "grape ess"
click at [144, 361] on li "FT 0.5g Pre-Roll Grape Essence (Hybrid) 1ct (14)" at bounding box center [220, 357] width 337 height 13
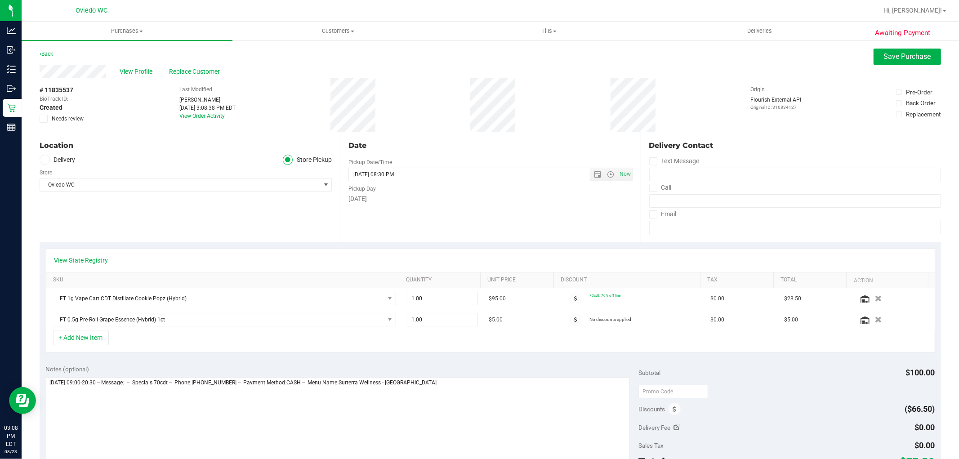
click at [558, 341] on div "+ Add New Item" at bounding box center [490, 341] width 889 height 22
click at [862, 54] on span "Save Purchase" at bounding box center [907, 56] width 47 height 9
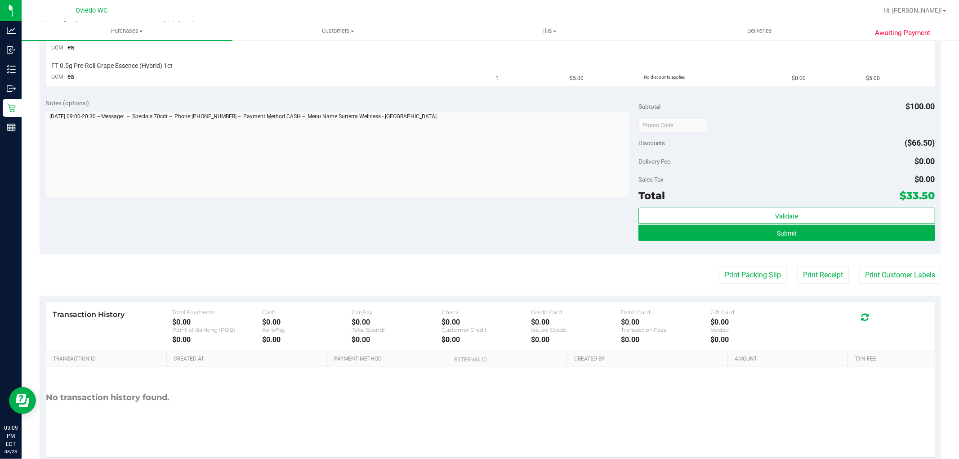
scroll to position [302, 0]
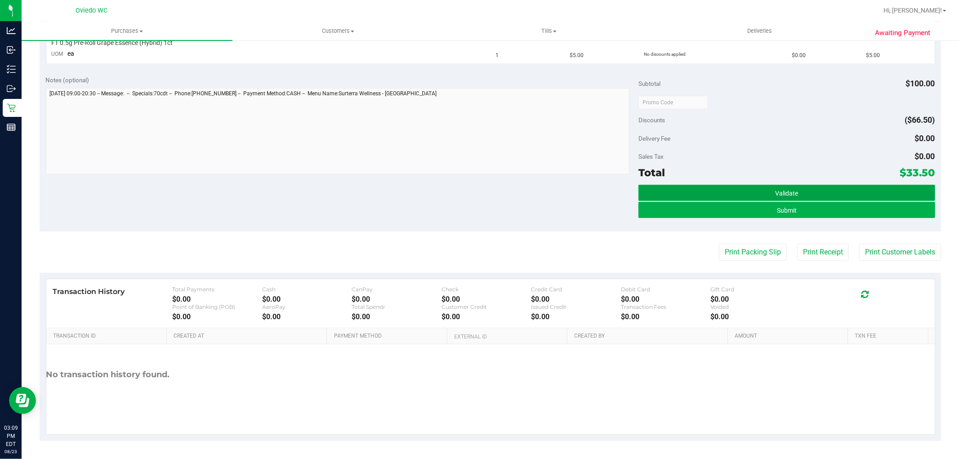
click at [764, 185] on button "Validate" at bounding box center [786, 193] width 296 height 16
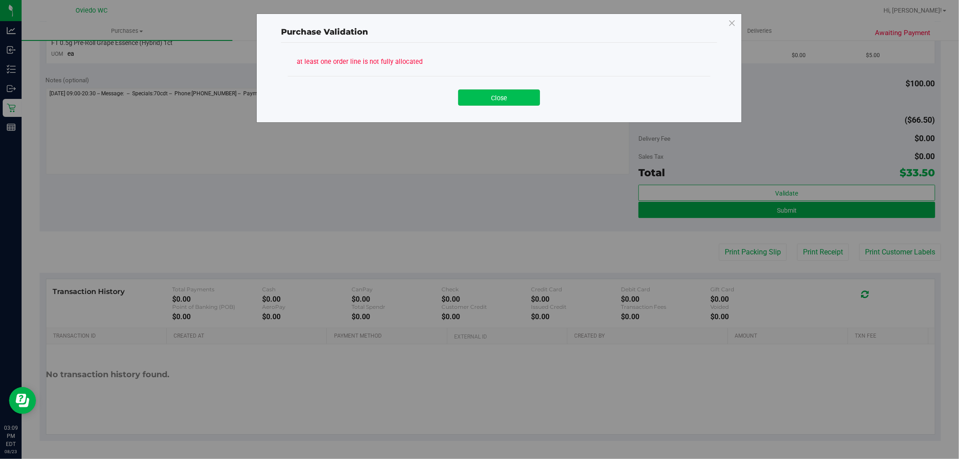
click at [497, 100] on button "Close" at bounding box center [499, 97] width 82 height 16
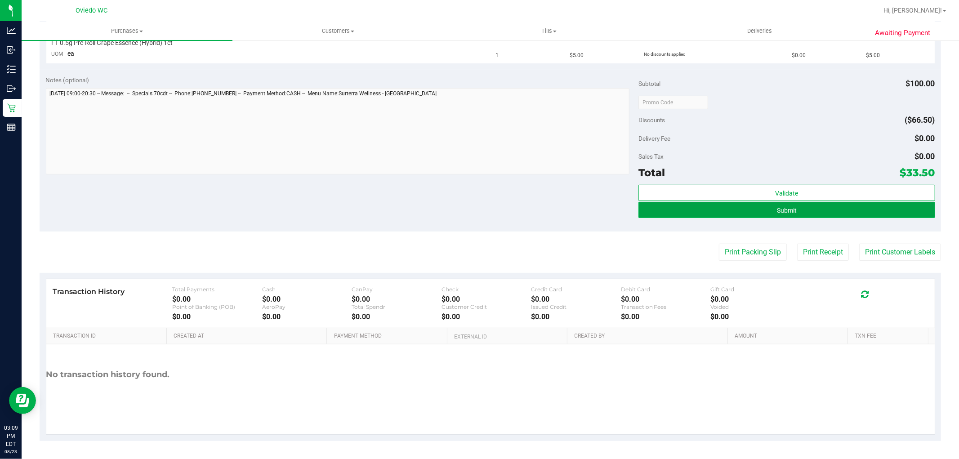
click at [716, 214] on button "Submit" at bounding box center [786, 210] width 296 height 16
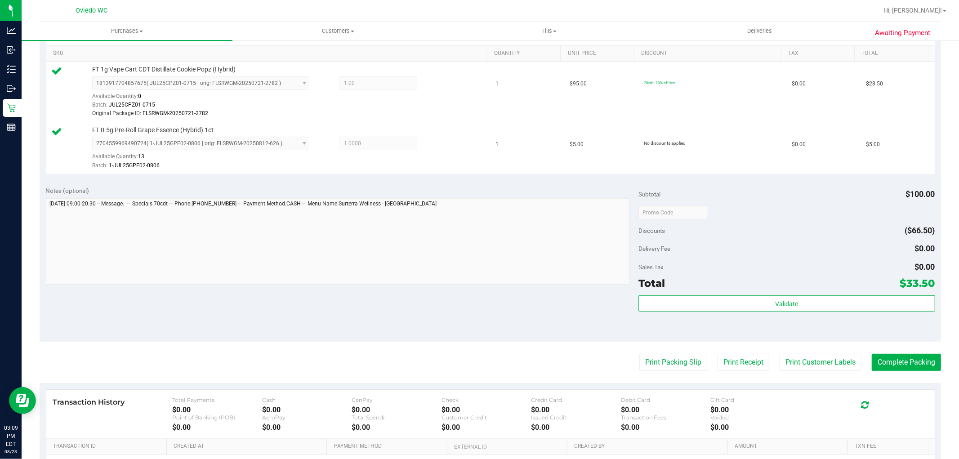
scroll to position [249, 0]
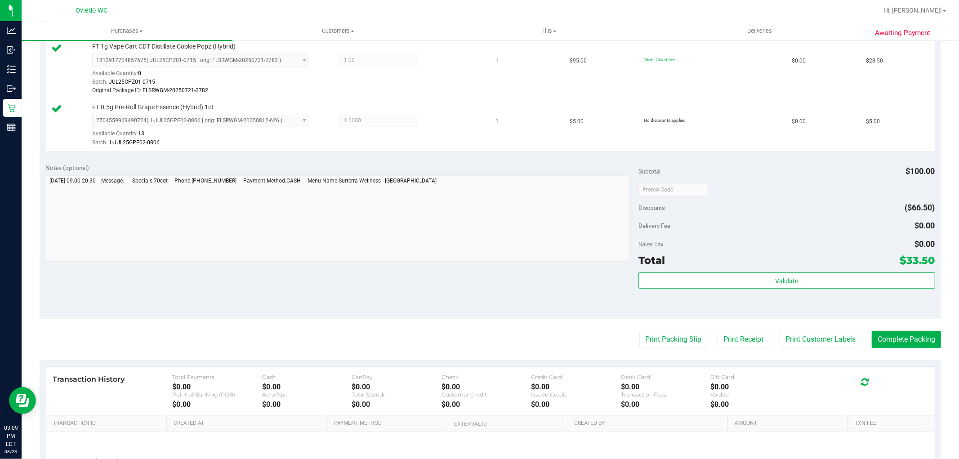
click at [834, 290] on div "Validate" at bounding box center [786, 292] width 296 height 40
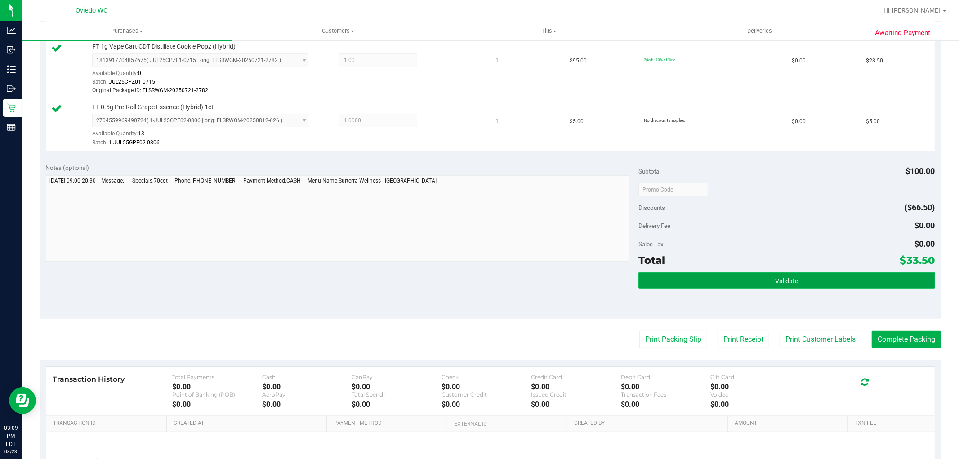
click at [834, 288] on button "Validate" at bounding box center [786, 280] width 296 height 16
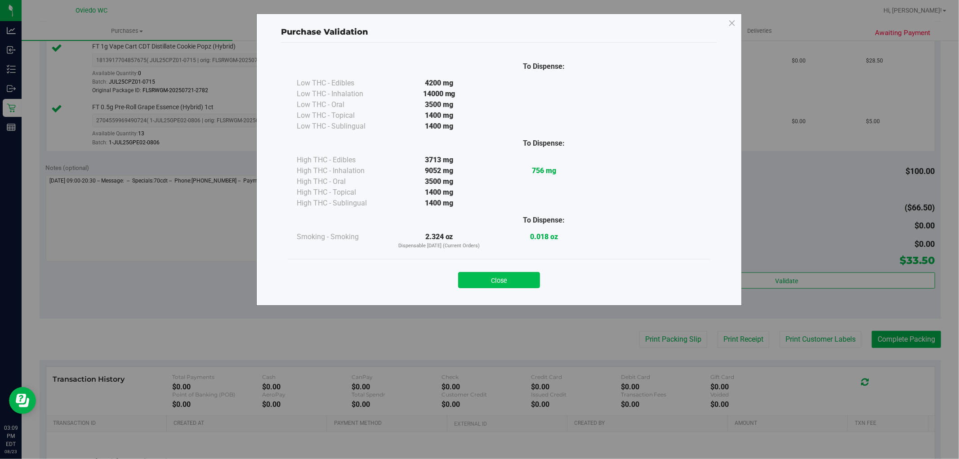
click at [518, 279] on button "Close" at bounding box center [499, 280] width 82 height 16
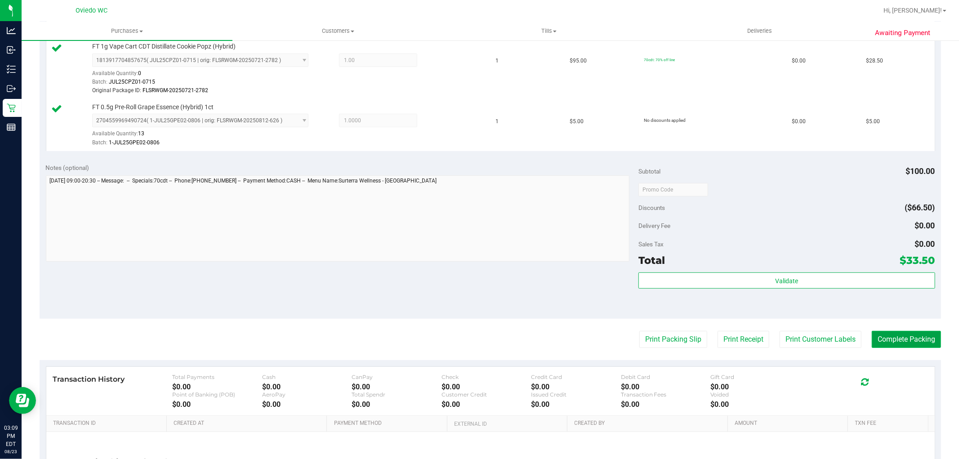
click at [862, 339] on button "Complete Packing" at bounding box center [905, 339] width 69 height 17
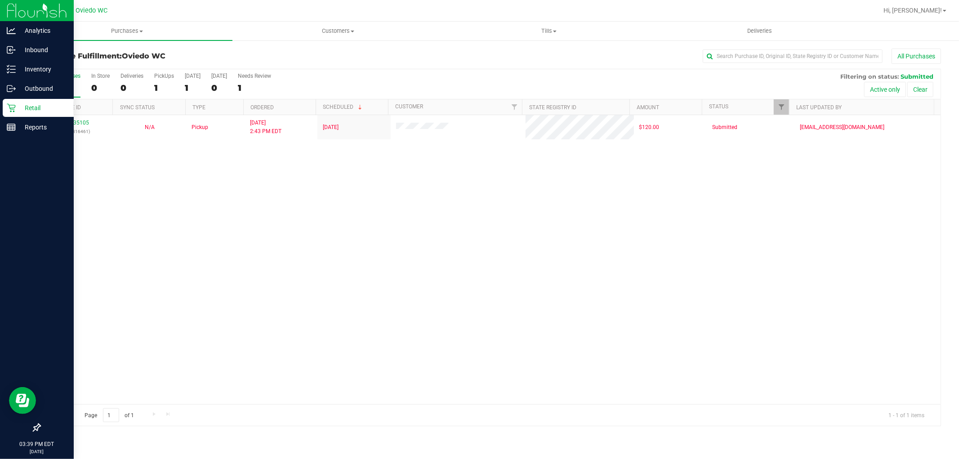
click at [13, 111] on icon at bounding box center [11, 108] width 9 height 9
